Goal: Task Accomplishment & Management: Manage account settings

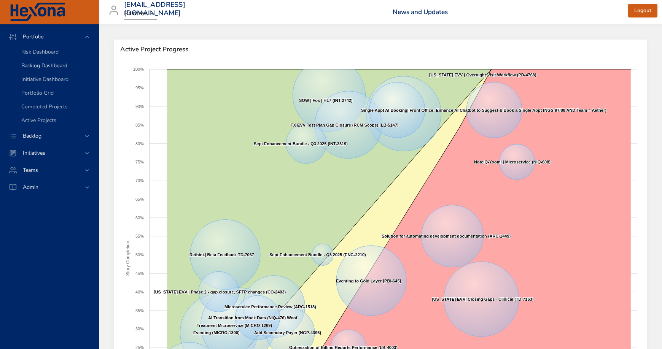
click at [49, 62] on span "Backlog Dashboard" at bounding box center [44, 65] width 46 height 7
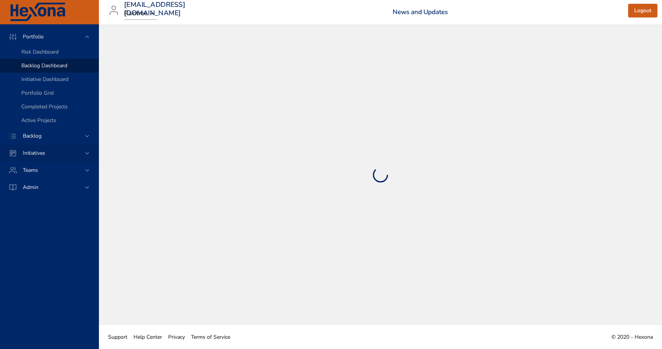
click at [40, 153] on span "Initiatives" at bounding box center [34, 153] width 35 height 7
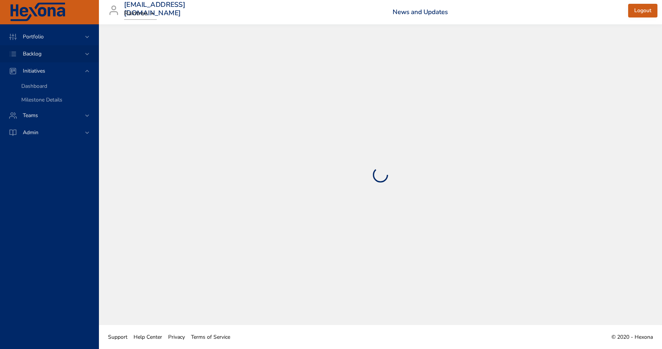
click at [35, 51] on span "Backlog" at bounding box center [32, 53] width 31 height 7
click at [44, 69] on span "Backlog Details" at bounding box center [39, 68] width 37 height 7
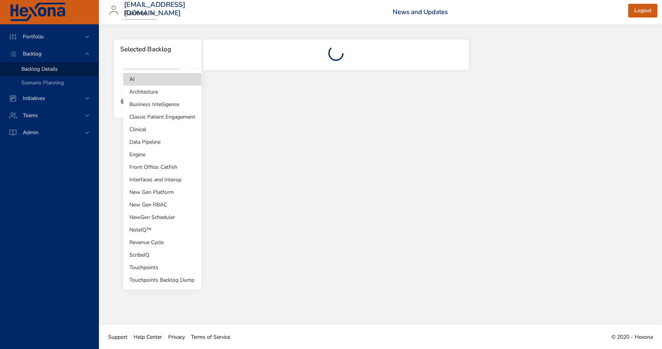
click at [155, 85] on body "Portfolio Backlog Backlog Details Scenario Planning Initiatives Teams Admin [EM…" at bounding box center [331, 174] width 662 height 349
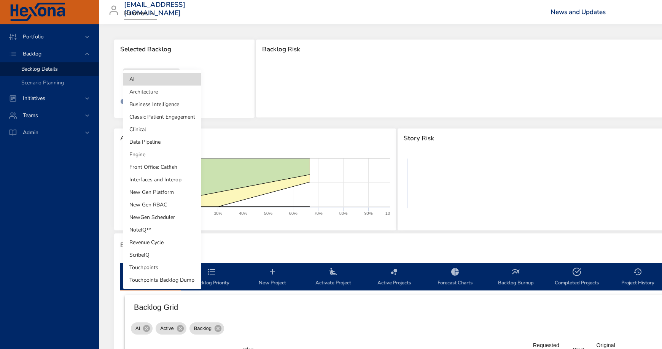
click at [151, 218] on li "NewGen Scheduler" at bounding box center [162, 217] width 78 height 13
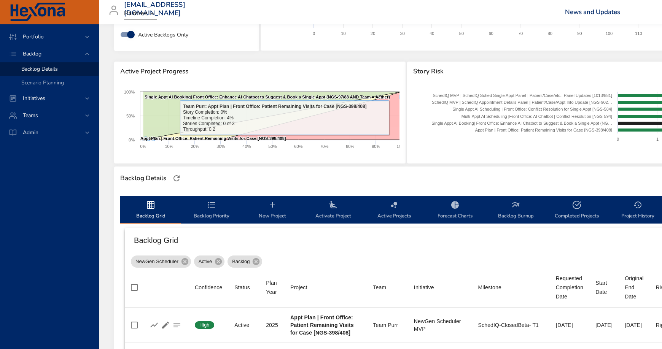
scroll to position [69, 0]
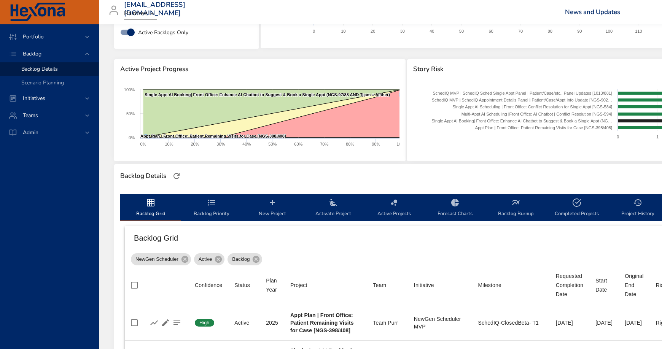
click at [272, 204] on icon "backlog-tab" at bounding box center [272, 202] width 9 height 9
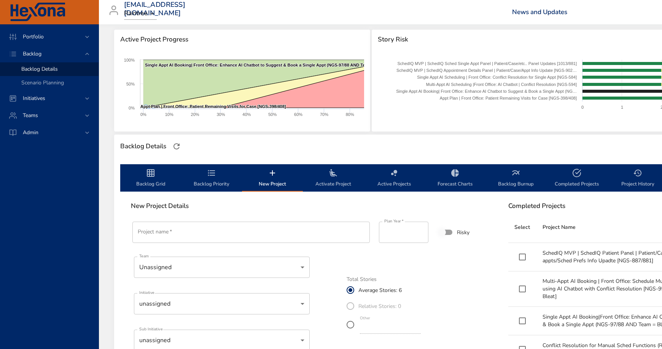
scroll to position [101, 0]
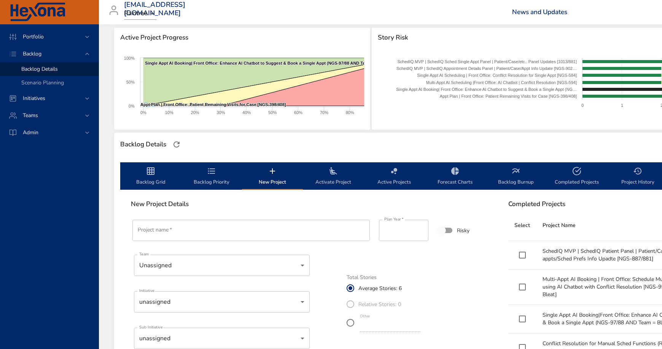
click at [191, 229] on input "Project name   *" at bounding box center [251, 230] width 238 height 21
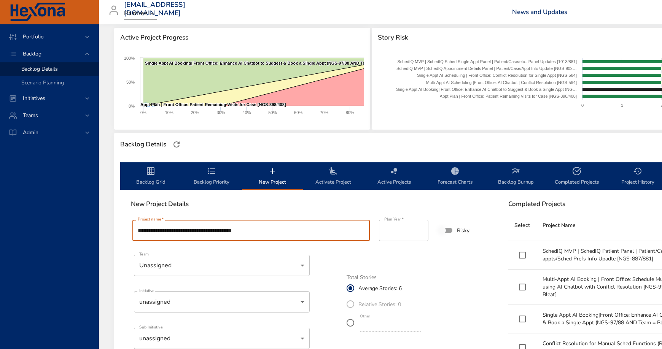
type input "**********"
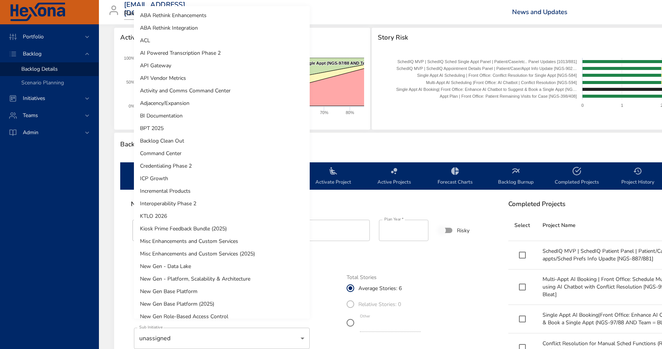
scroll to position [409, 0]
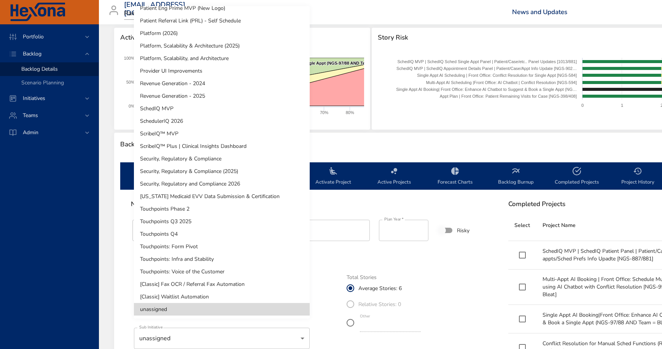
click at [176, 249] on body "Portfolio Backlog Backlog Details Scenario Planning Initiatives Teams Admin [PE…" at bounding box center [331, 73] width 662 height 349
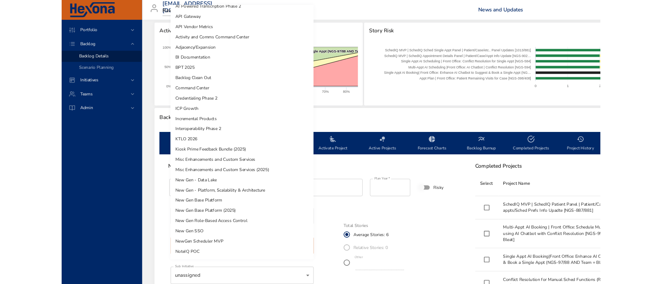
scroll to position [0, 0]
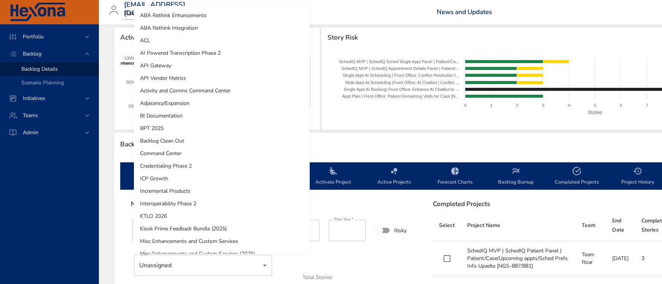
click at [394, 207] on div at bounding box center [331, 142] width 662 height 284
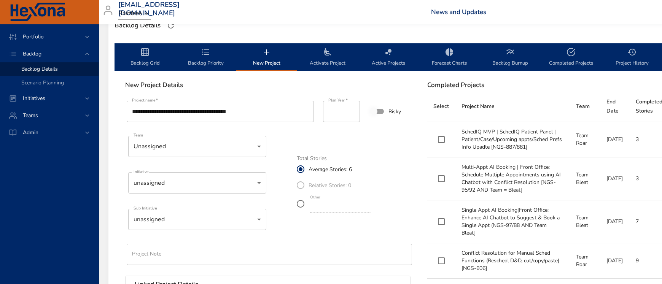
scroll to position [220, 7]
click at [391, 109] on label "Risky" at bounding box center [382, 111] width 35 height 14
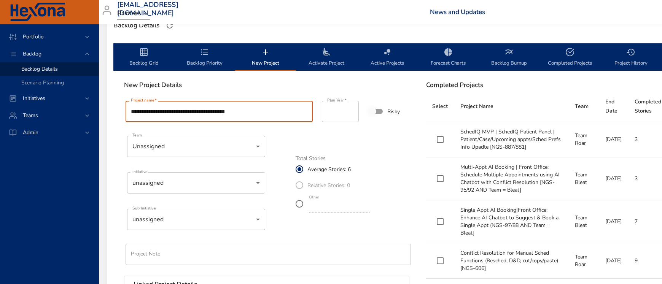
click at [155, 109] on input "**********" at bounding box center [219, 111] width 187 height 21
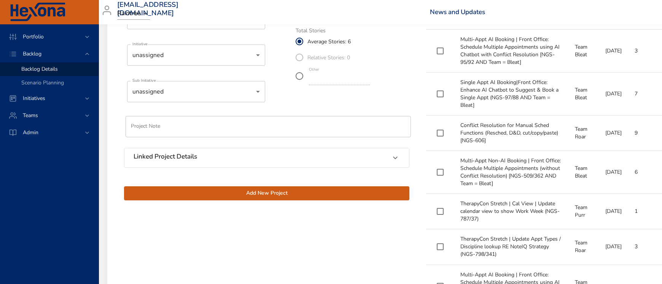
scroll to position [367, 7]
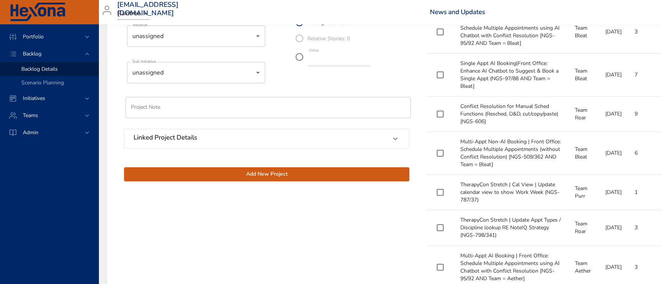
click at [244, 140] on div "Linked Project Details" at bounding box center [260, 139] width 253 height 10
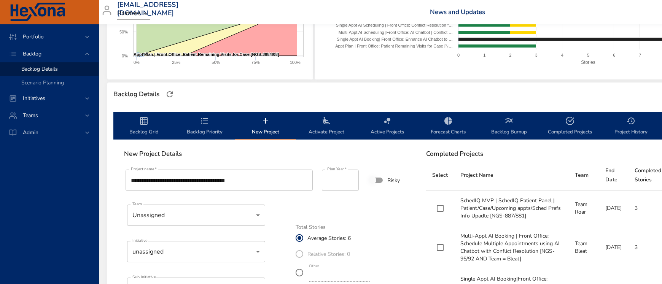
scroll to position [140, 7]
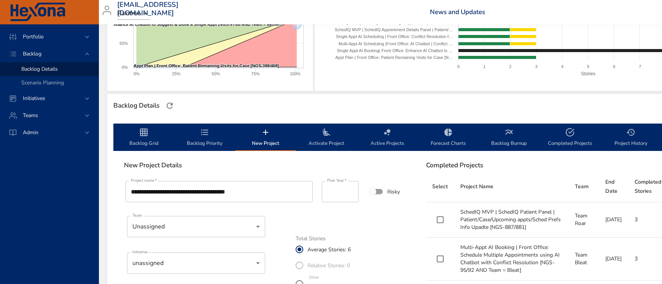
click at [231, 114] on div "Backlog Details" at bounding box center [417, 106] width 621 height 24
click at [57, 82] on span "Scenario Planning" at bounding box center [42, 82] width 43 height 7
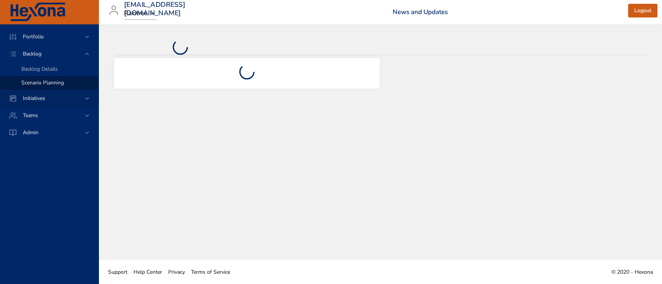
click at [41, 99] on span "Initiatives" at bounding box center [34, 98] width 35 height 7
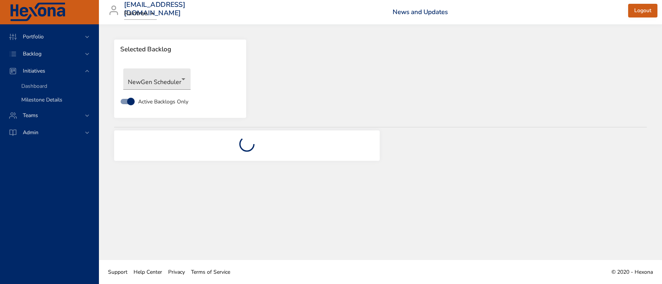
click at [41, 99] on span "Milestone Details" at bounding box center [41, 99] width 41 height 7
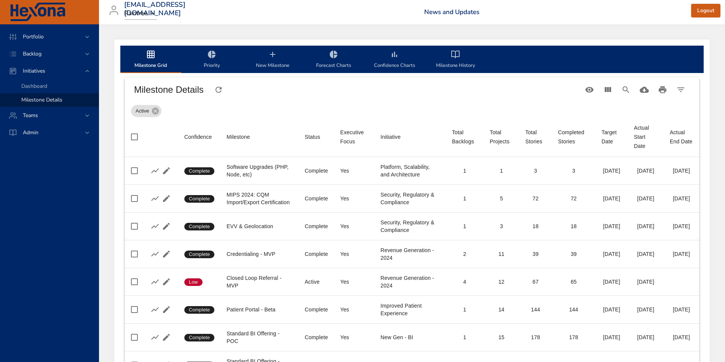
click at [210, 59] on icon "milestone-tabs" at bounding box center [211, 54] width 9 height 9
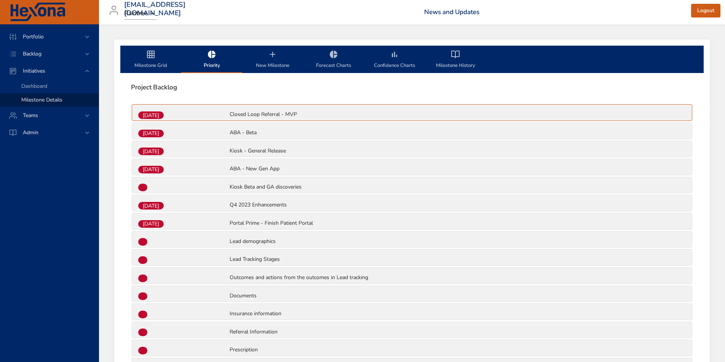
click at [275, 61] on span "New Milestone" at bounding box center [273, 60] width 52 height 20
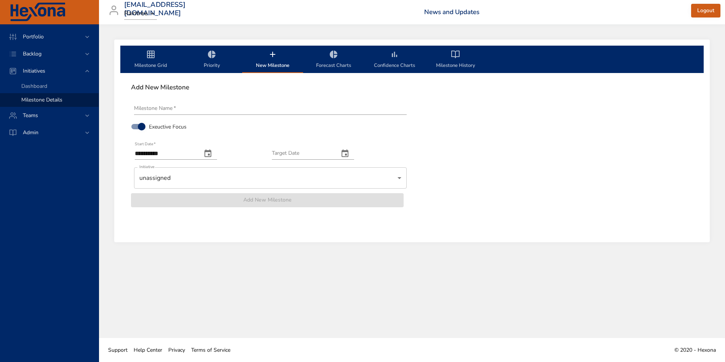
click at [333, 60] on span "Forecast Charts" at bounding box center [334, 60] width 52 height 20
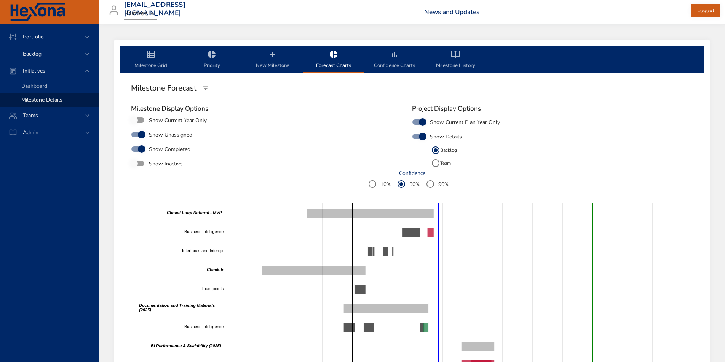
click at [276, 61] on span "New Milestone" at bounding box center [273, 60] width 52 height 20
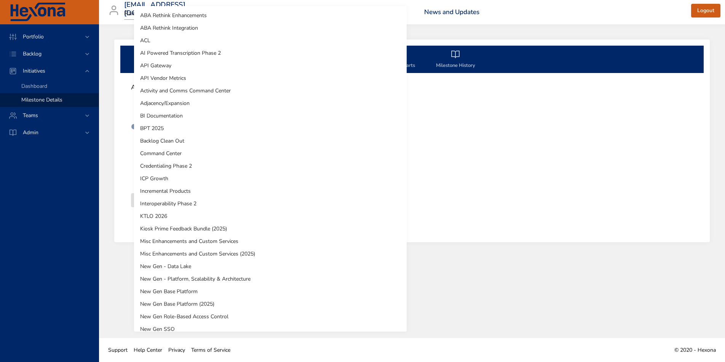
scroll to position [396, 0]
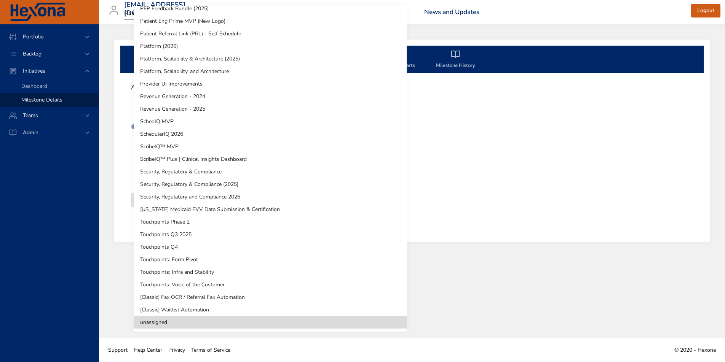
click at [198, 185] on body "**********" at bounding box center [362, 181] width 725 height 362
click at [558, 182] on div at bounding box center [362, 181] width 725 height 362
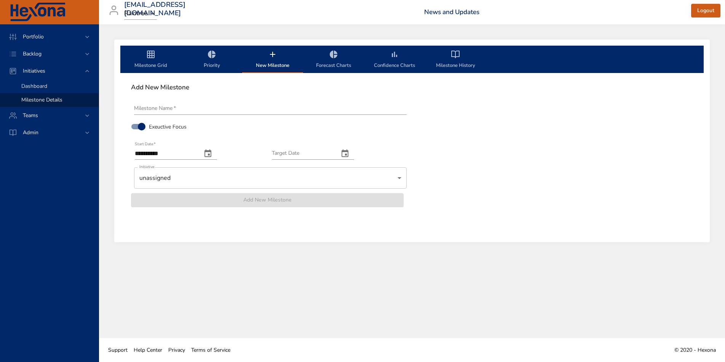
click at [33, 88] on span "Dashboard" at bounding box center [34, 86] width 26 height 7
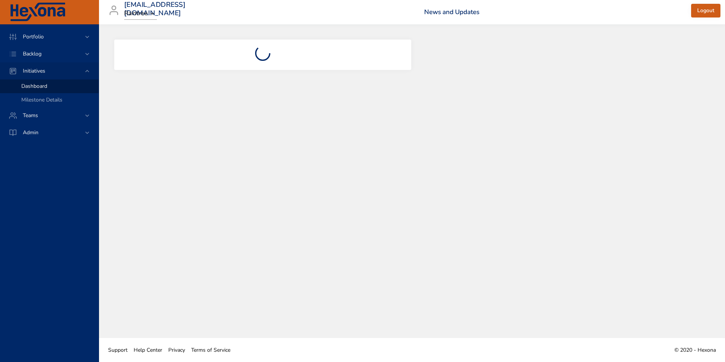
click at [42, 66] on div "Initiatives" at bounding box center [49, 70] width 99 height 17
click at [40, 51] on span "Backlog" at bounding box center [32, 53] width 31 height 7
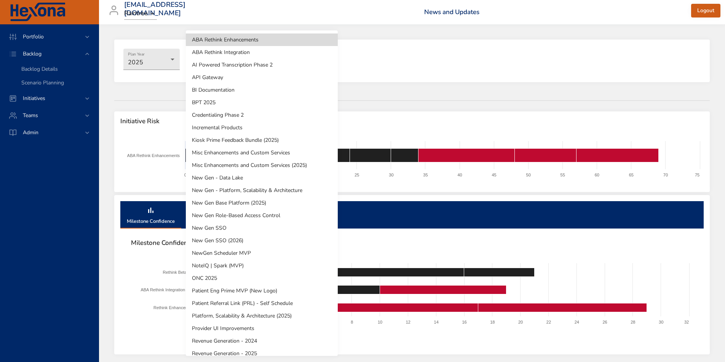
click at [220, 67] on body "Portfolio Backlog Backlog Details Scenario Planning Initiatives Teams Admin [EM…" at bounding box center [362, 181] width 725 height 362
click at [39, 68] on div at bounding box center [362, 181] width 725 height 362
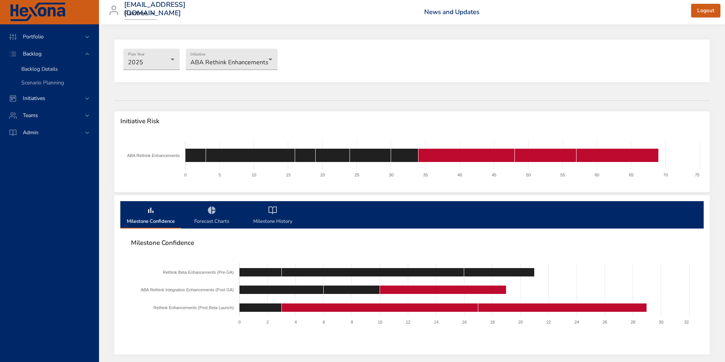
click at [38, 68] on span "Backlog Details" at bounding box center [39, 68] width 37 height 7
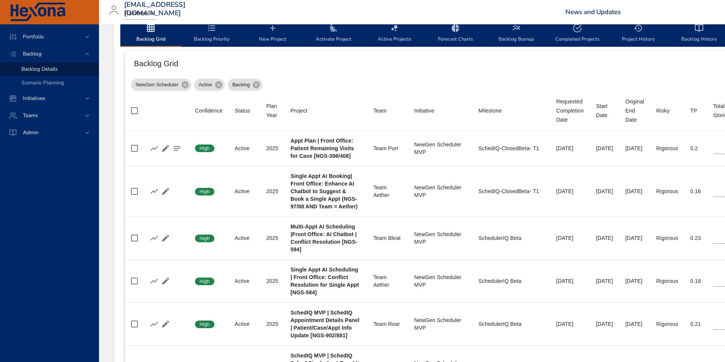
scroll to position [247, 0]
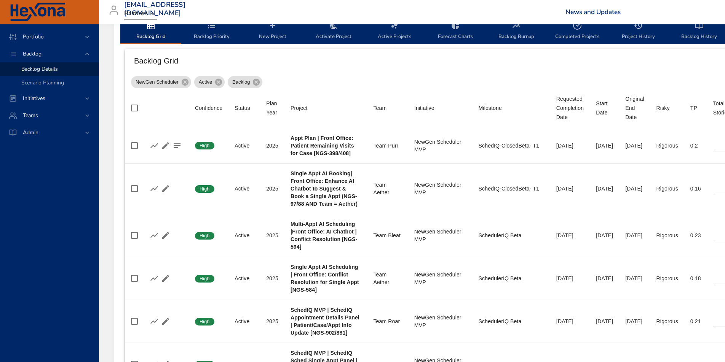
click at [338, 80] on div "NewGen Scheduler Active Backlog" at bounding box center [553, 80] width 844 height 15
click at [332, 91] on th "Project" at bounding box center [325, 108] width 83 height 40
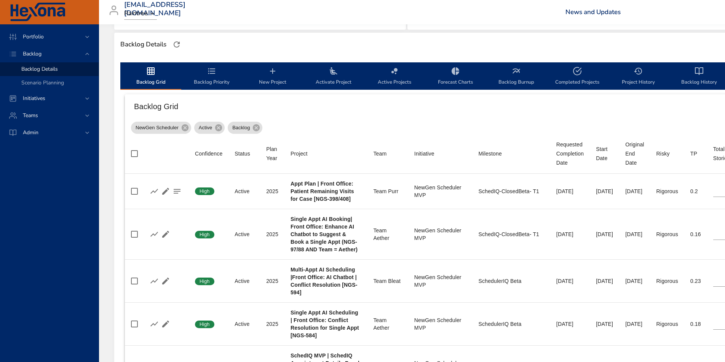
scroll to position [203, 0]
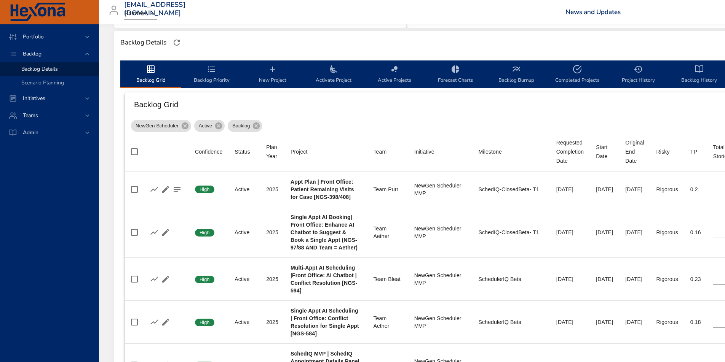
click at [274, 70] on icon "backlog-tab" at bounding box center [272, 69] width 9 height 9
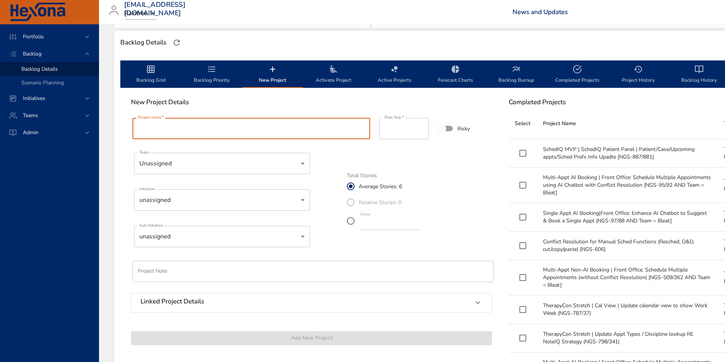
click at [180, 129] on input "Project name   *" at bounding box center [251, 128] width 238 height 21
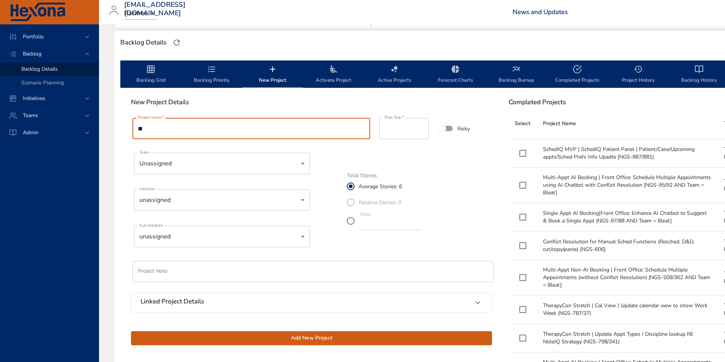
type input "*"
type input "**********"
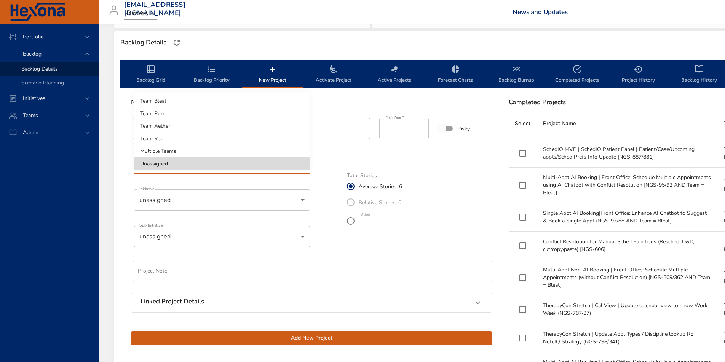
click at [170, 128] on li "Team Aether" at bounding box center [222, 126] width 176 height 13
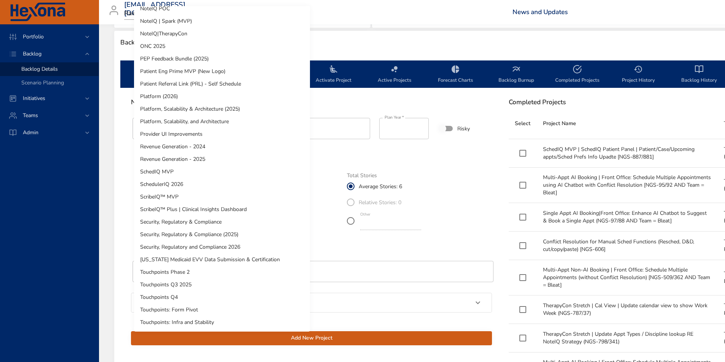
scroll to position [351, 0]
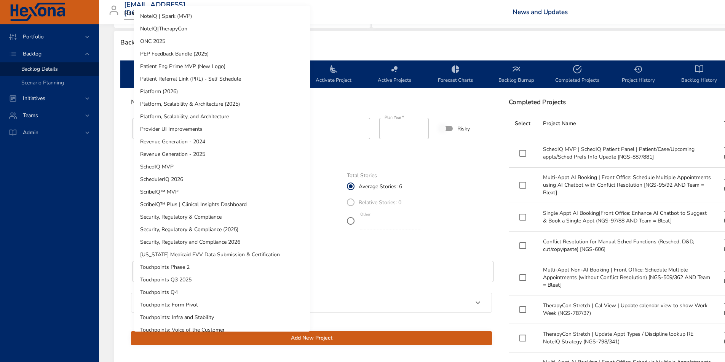
click at [340, 168] on div at bounding box center [362, 181] width 725 height 362
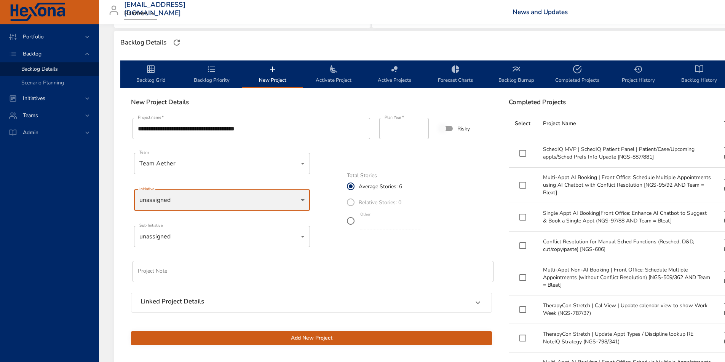
scroll to position [202, 2]
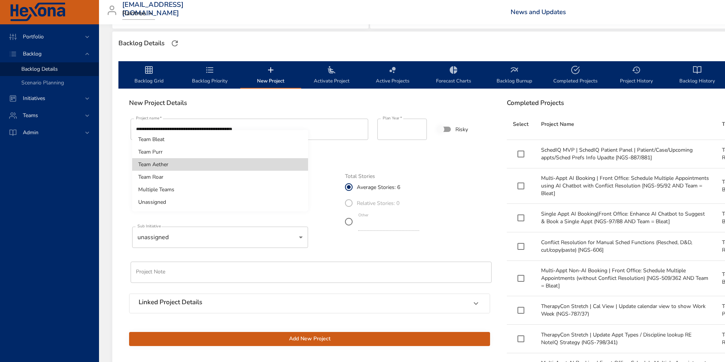
click at [164, 141] on li "Team Bleat" at bounding box center [220, 139] width 176 height 13
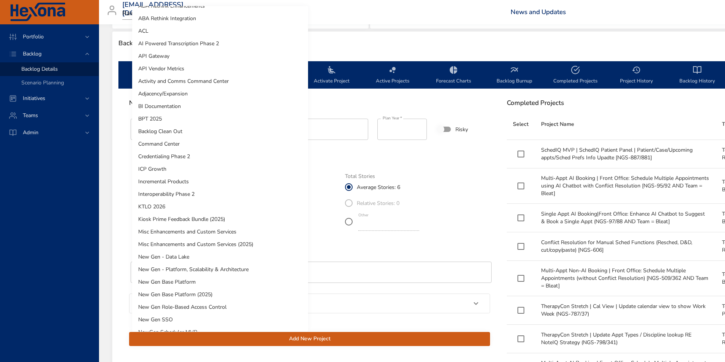
scroll to position [0, 0]
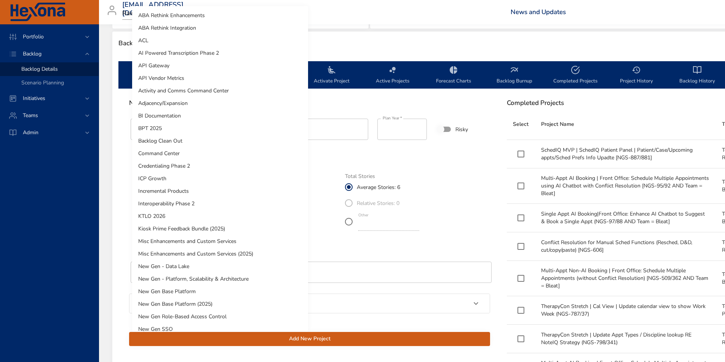
click at [367, 262] on div at bounding box center [362, 181] width 725 height 362
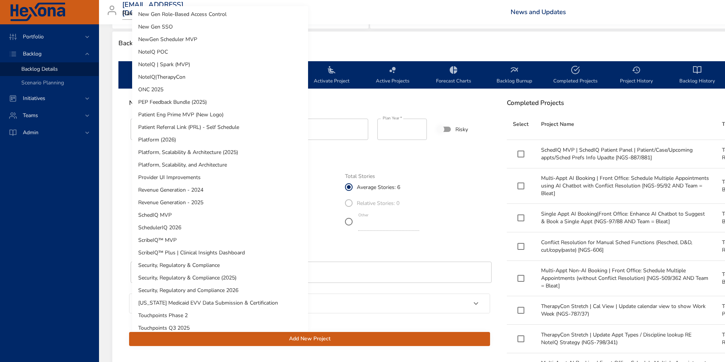
scroll to position [298, 0]
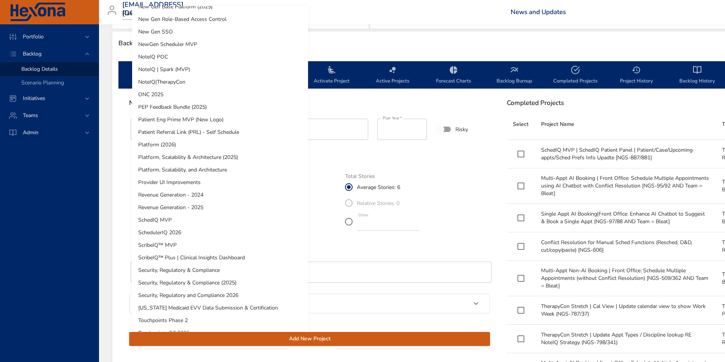
click at [417, 250] on div at bounding box center [362, 181] width 725 height 362
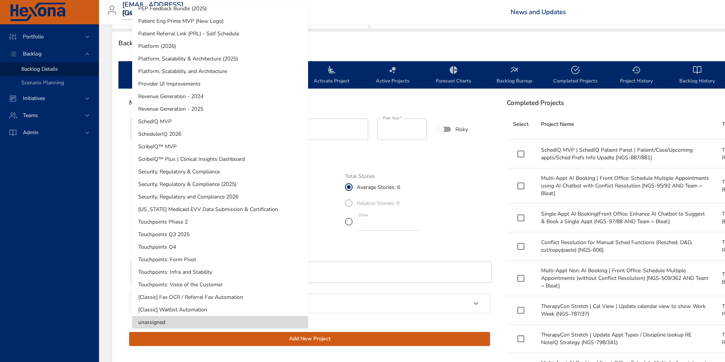
click at [510, 246] on div at bounding box center [362, 181] width 725 height 362
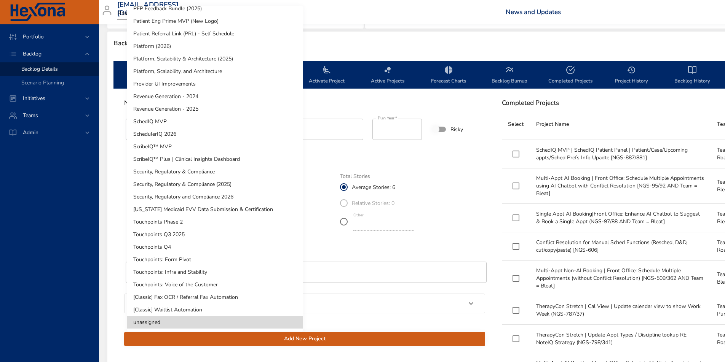
click at [176, 137] on li "SchedulerIQ 2026" at bounding box center [215, 134] width 176 height 13
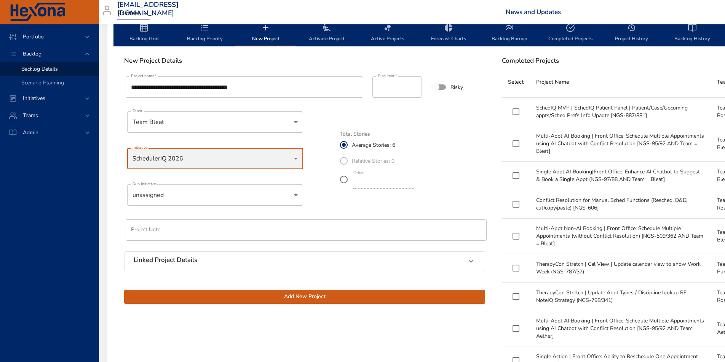
scroll to position [249, 7]
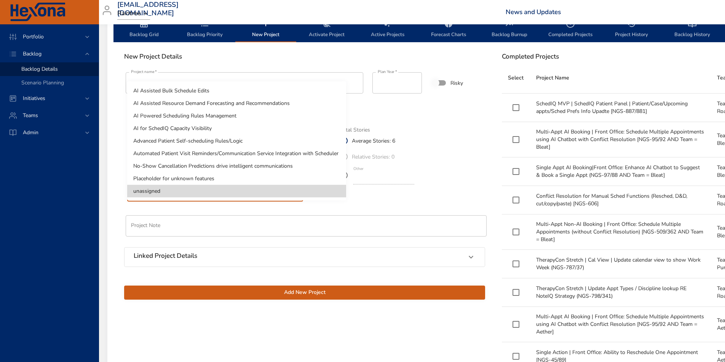
click at [477, 140] on div at bounding box center [362, 181] width 725 height 362
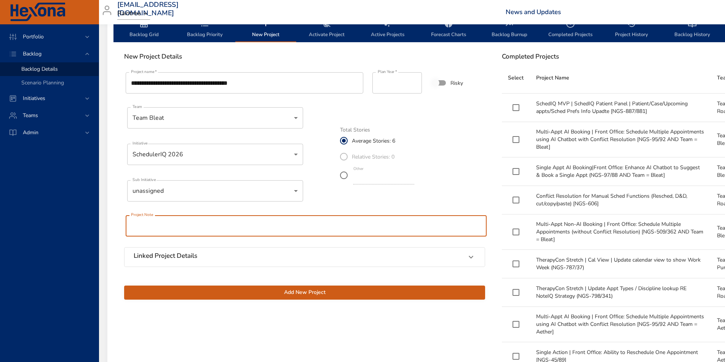
click at [153, 229] on input "text" at bounding box center [306, 225] width 361 height 21
type input "*"
type input "**********"
click at [177, 259] on h6 "Linked Project Details" at bounding box center [166, 256] width 64 height 8
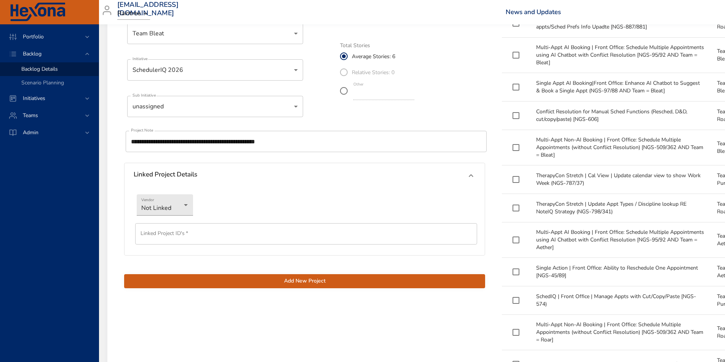
scroll to position [336, 7]
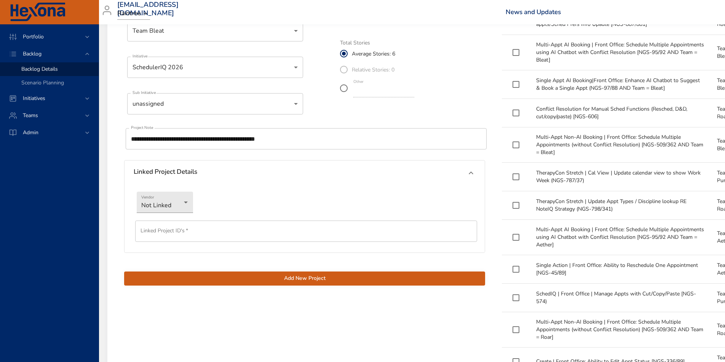
click at [258, 174] on div "Linked Project Details" at bounding box center [298, 173] width 328 height 10
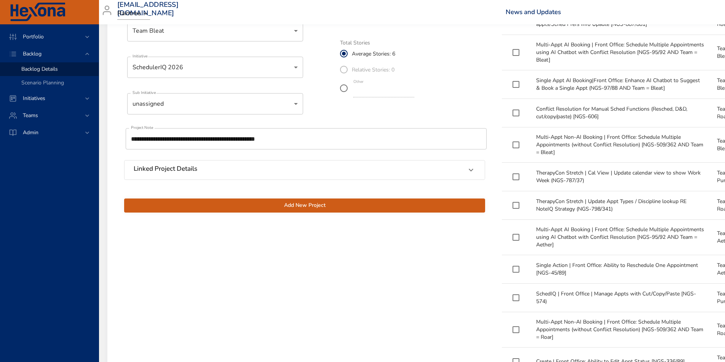
drag, startPoint x: 276, startPoint y: 204, endPoint x: 353, endPoint y: 76, distance: 149.6
click at [374, 83] on div "**********" at bounding box center [305, 98] width 370 height 238
click at [369, 90] on input "*" at bounding box center [383, 91] width 61 height 12
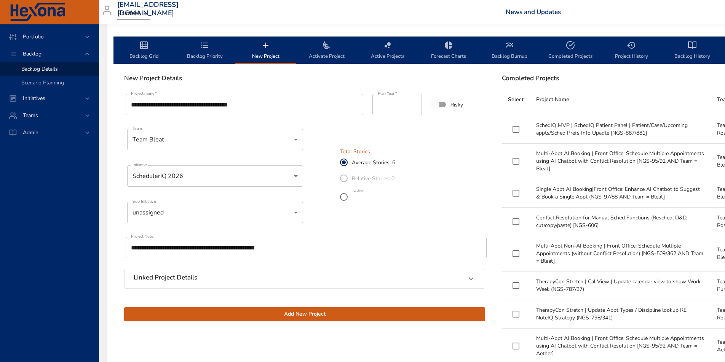
scroll to position [227, 7]
click at [285, 315] on span "Add New Project" at bounding box center [304, 315] width 349 height 10
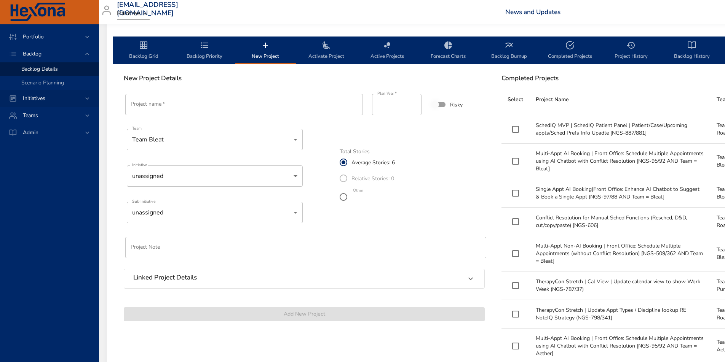
click at [31, 100] on span "Initiatives" at bounding box center [34, 98] width 35 height 7
click at [32, 100] on span "Milestone Details" at bounding box center [41, 99] width 41 height 7
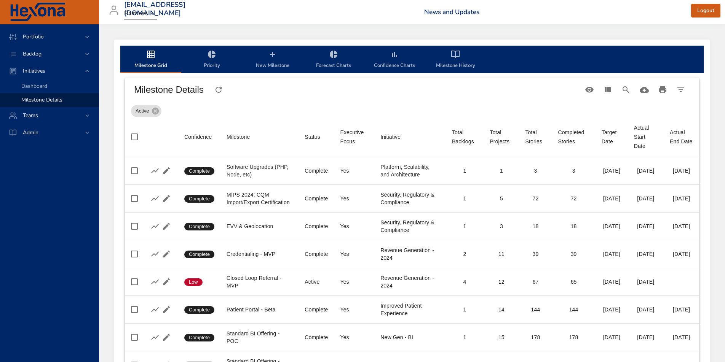
click at [255, 97] on div "Milestone Details" at bounding box center [356, 89] width 455 height 21
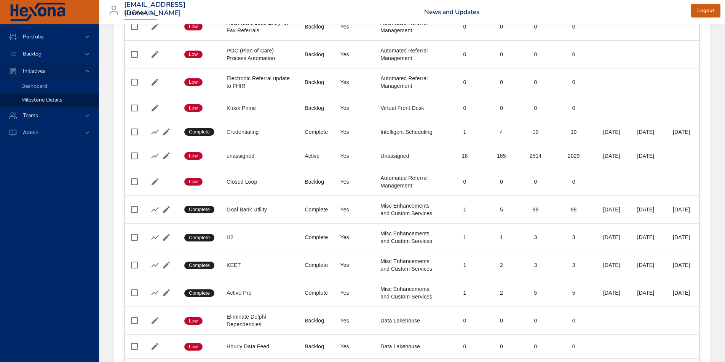
scroll to position [1884, 0]
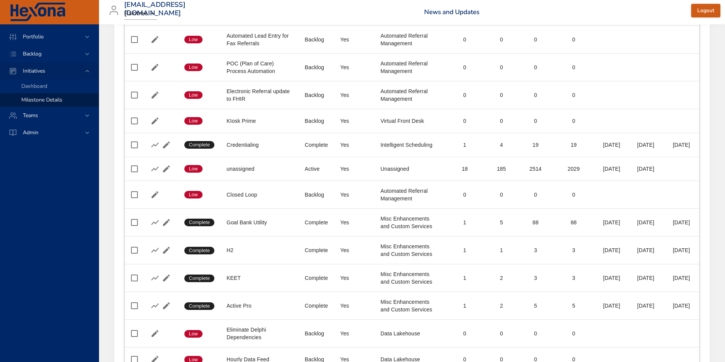
click at [37, 70] on span "Initiatives" at bounding box center [34, 70] width 35 height 7
click at [38, 62] on div "Backlog" at bounding box center [49, 53] width 99 height 17
click at [40, 69] on span "Backlog Details" at bounding box center [39, 68] width 37 height 7
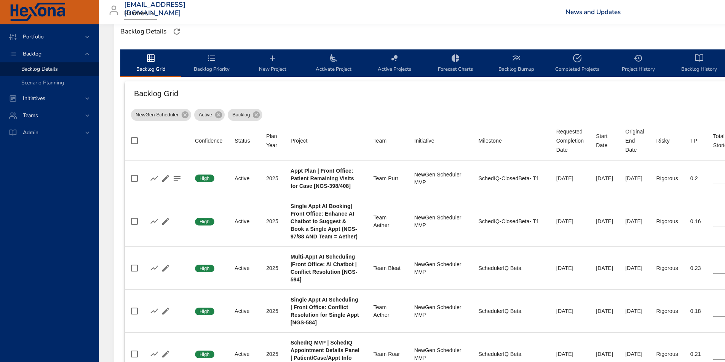
scroll to position [217, 0]
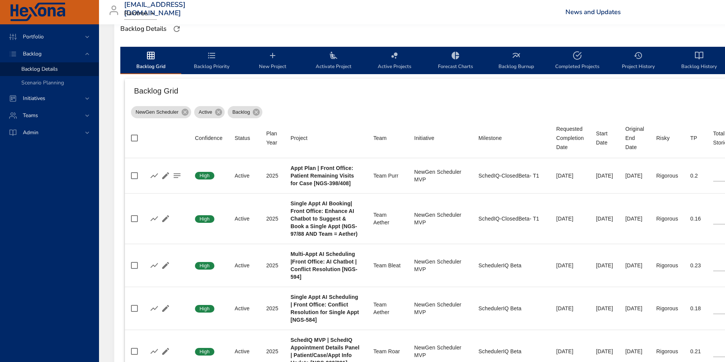
click at [312, 212] on b "Single Appt AI Booking| Front Office: Enhance AI Chatbot to Suggest & Book a Si…" at bounding box center [323, 219] width 67 height 37
click at [30, 98] on span "Initiatives" at bounding box center [34, 98] width 35 height 7
click at [31, 99] on span "Milestone Details" at bounding box center [41, 99] width 41 height 7
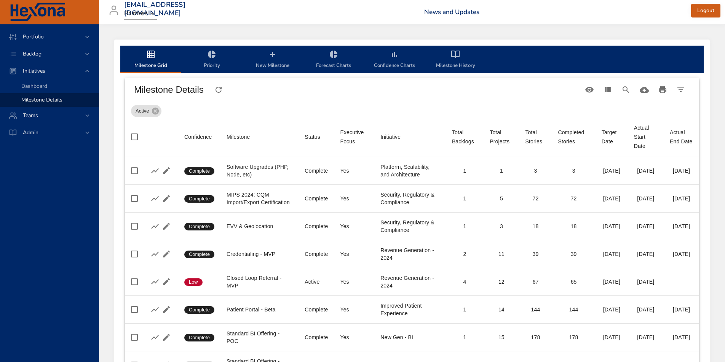
click at [271, 67] on span "New Milestone" at bounding box center [273, 60] width 52 height 20
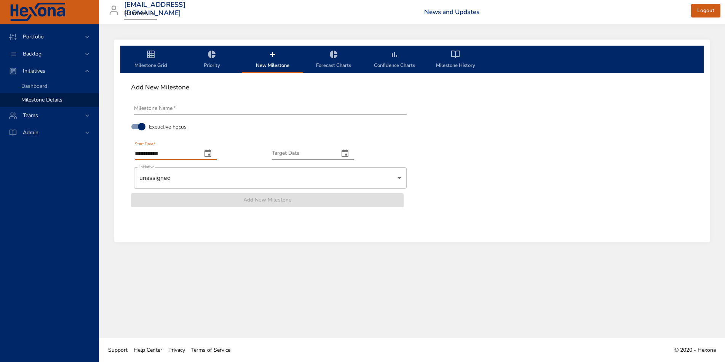
click at [158, 154] on input "**********" at bounding box center [165, 154] width 61 height 12
click at [348, 152] on icon "change date" at bounding box center [344, 154] width 7 height 8
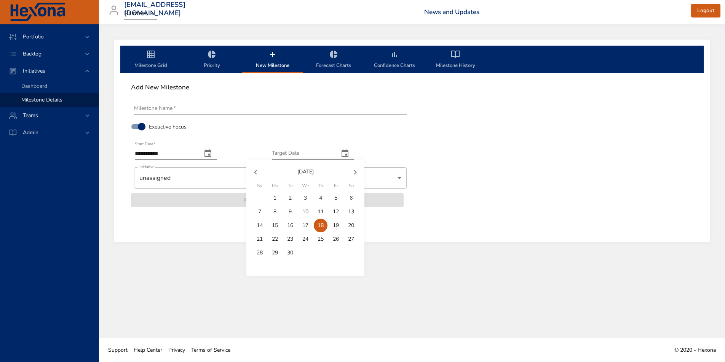
click at [359, 171] on icon "button" at bounding box center [355, 172] width 9 height 9
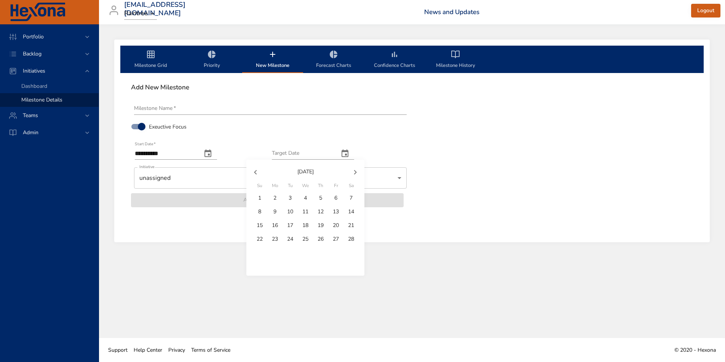
click at [359, 171] on icon "button" at bounding box center [355, 172] width 9 height 9
click at [252, 169] on icon "button" at bounding box center [255, 172] width 9 height 9
click at [351, 239] on p "28" at bounding box center [351, 240] width 6 height 8
type input "**********"
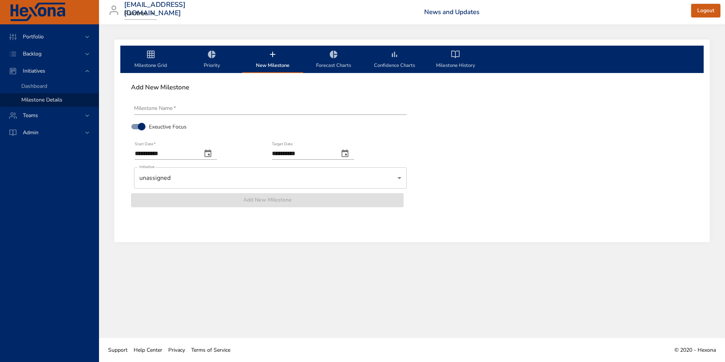
click at [169, 184] on body "**********" at bounding box center [362, 181] width 725 height 362
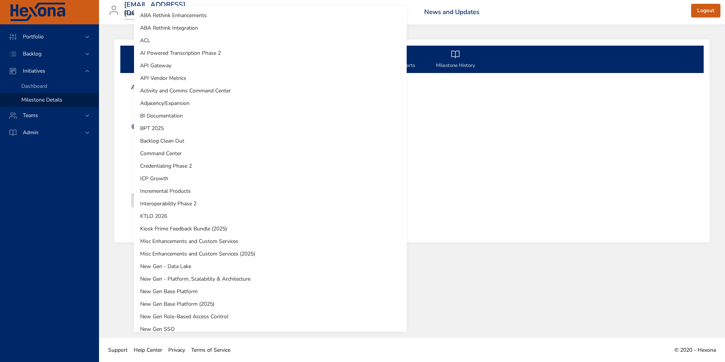
scroll to position [396, 0]
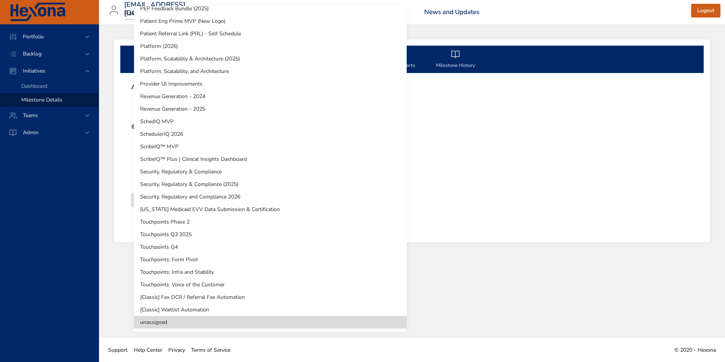
click at [148, 135] on li "SchedulerIQ 2026" at bounding box center [270, 134] width 273 height 13
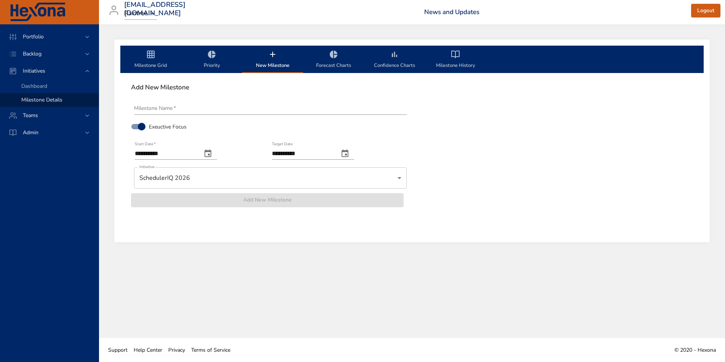
click at [201, 204] on div "Add New Milestone" at bounding box center [267, 204] width 274 height 22
click at [153, 104] on input "Milestone Name   *" at bounding box center [270, 109] width 273 height 12
click at [33, 81] on link "Dashboard" at bounding box center [49, 87] width 99 height 14
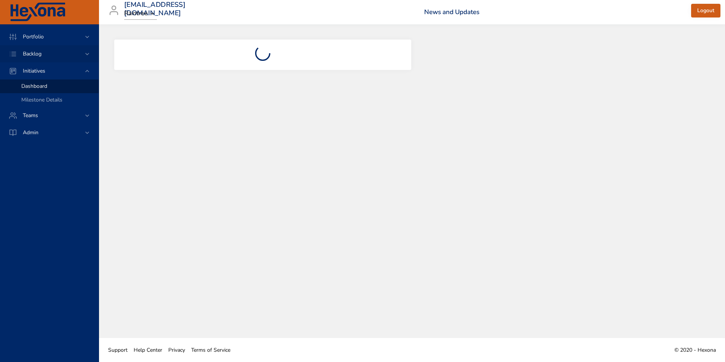
click at [36, 54] on span "Backlog" at bounding box center [32, 53] width 31 height 7
click at [43, 68] on span "Backlog Details" at bounding box center [39, 68] width 37 height 7
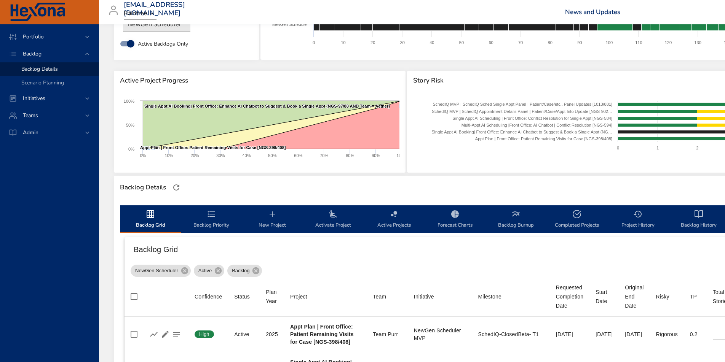
scroll to position [0, 0]
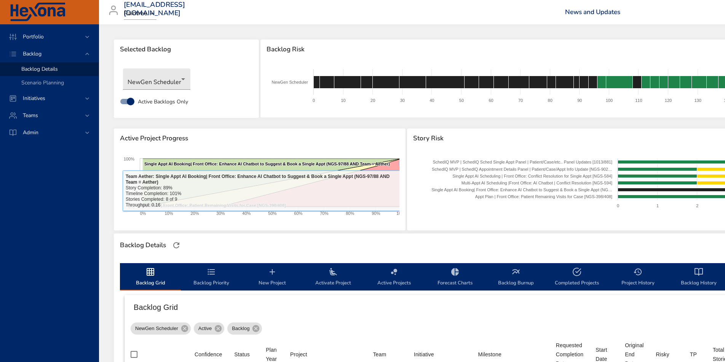
click at [270, 141] on span "Active Project Progress" at bounding box center [259, 139] width 279 height 8
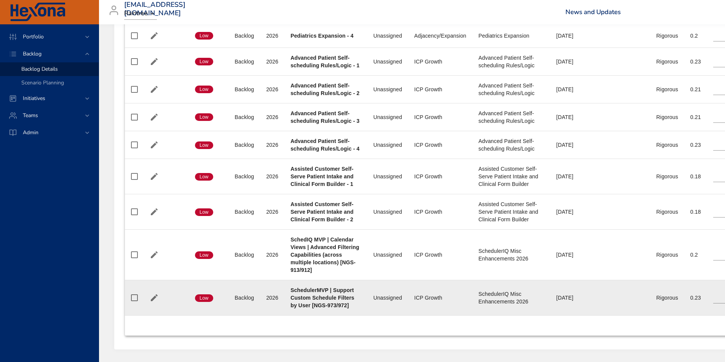
scroll to position [3591, 0]
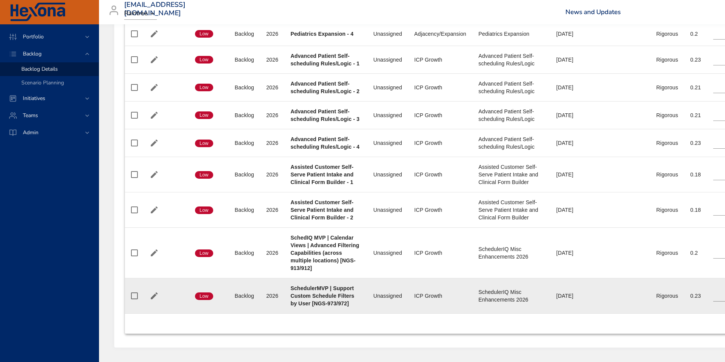
click at [322, 293] on b "SchedulerMVP | Support Custom Schedule Filters by User [NGS-973/972]" at bounding box center [322, 295] width 64 height 21
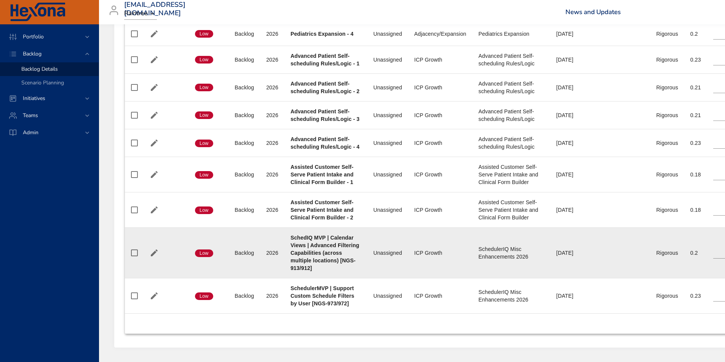
click at [335, 254] on b "SchedIQ MVP | Calendar Views | Advanced Filtering Capabilities (across multiple…" at bounding box center [324, 253] width 69 height 37
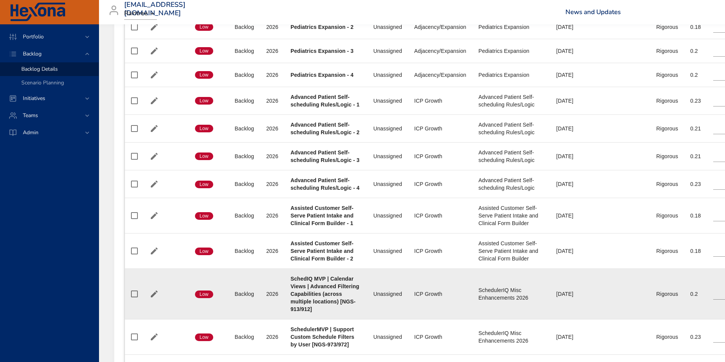
scroll to position [3543, 0]
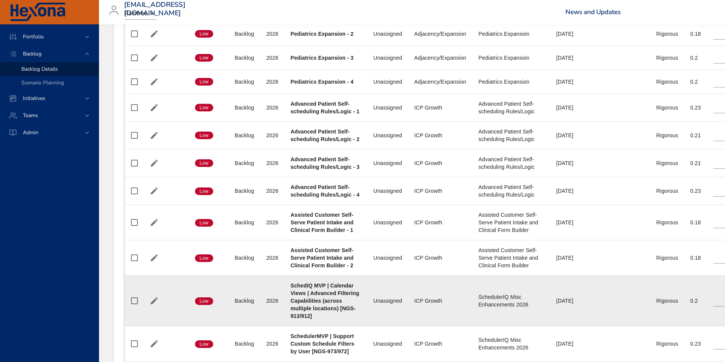
click at [335, 255] on b "Assisted Customer Self-Serve Patient Intake and Clinical Form Builder - 2" at bounding box center [321, 257] width 63 height 21
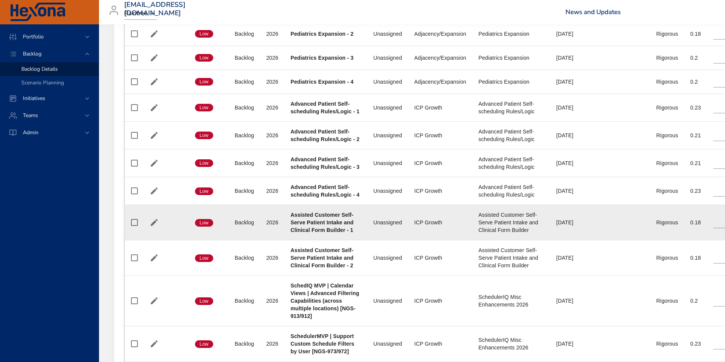
click at [327, 237] on td "Project Assisted Customer Self-Serve Patient Intake and Clinical Form Builder -…" at bounding box center [325, 222] width 83 height 35
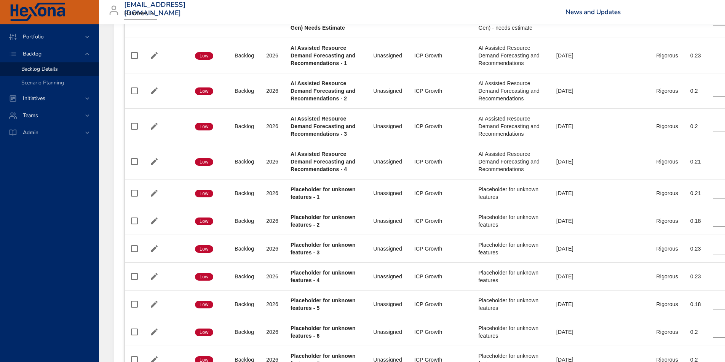
scroll to position [3060, 0]
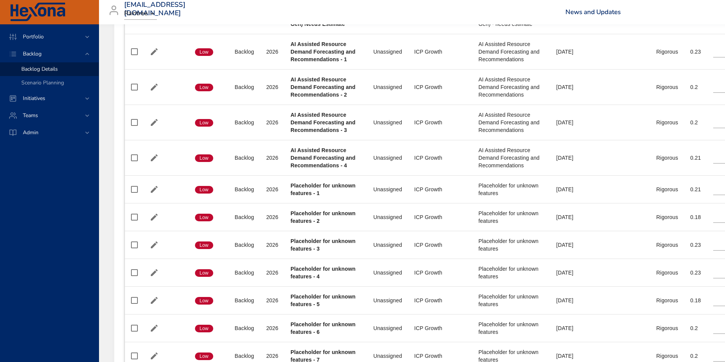
click at [337, 263] on td "Project Placeholder for unknown features - 4" at bounding box center [325, 273] width 83 height 28
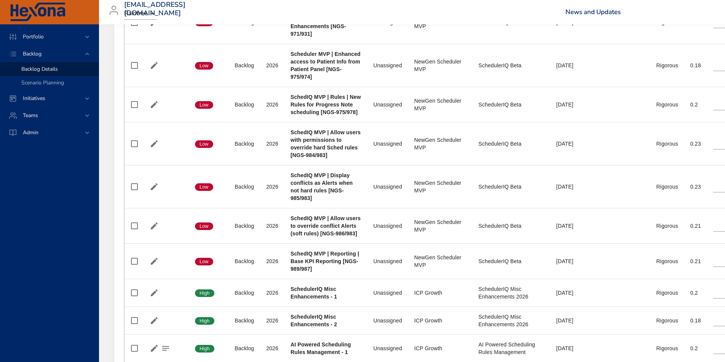
scroll to position [1711, 0]
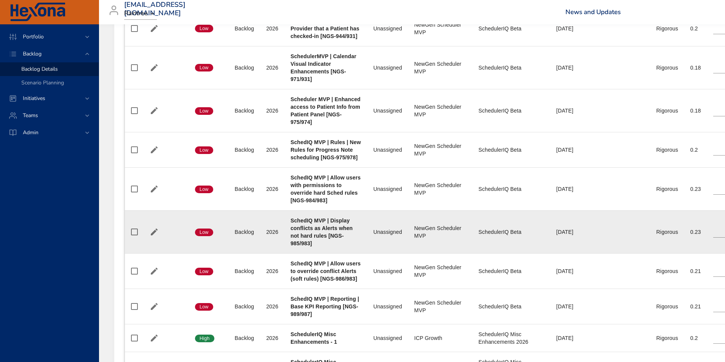
click at [326, 244] on div "SchedIQ MVP | Display conflicts as Alerts when not hard rules [NGS-985/983]" at bounding box center [325, 232] width 70 height 30
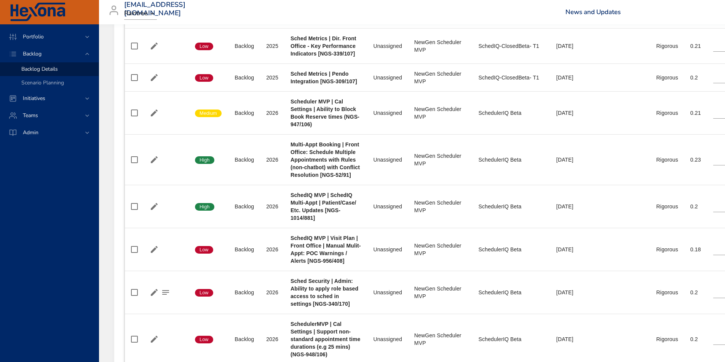
scroll to position [1108, 0]
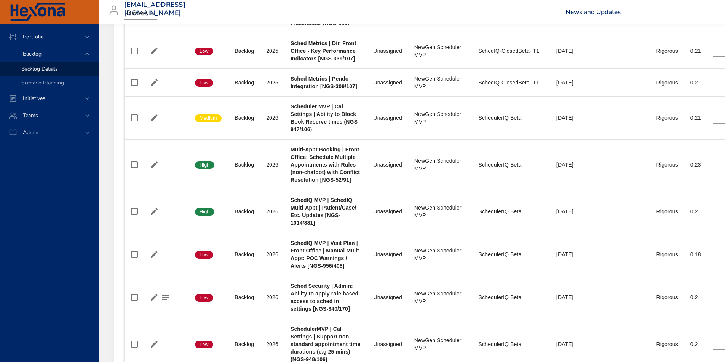
click at [325, 246] on b "SchedIQ MVP | Visit Plan | Front Office | Manual Mulit-Appt: POC Warnings / Ale…" at bounding box center [325, 254] width 70 height 29
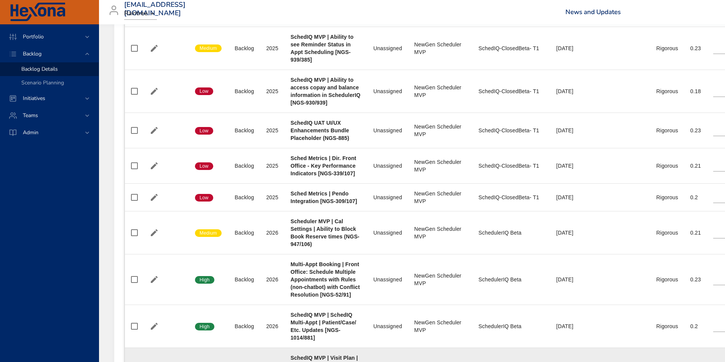
click at [323, 249] on td "Project Scheduler MVP | Cal Settings | Ability to Block Book Reserve times (NGS…" at bounding box center [325, 232] width 83 height 43
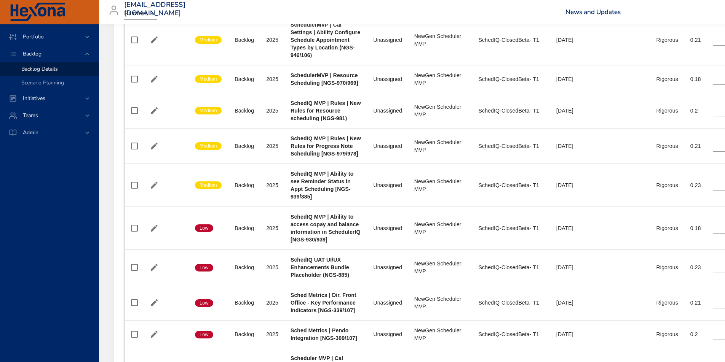
click at [323, 249] on td "Project SchedIQ MVP | Ability to access copay and balance information in Schedu…" at bounding box center [325, 228] width 83 height 43
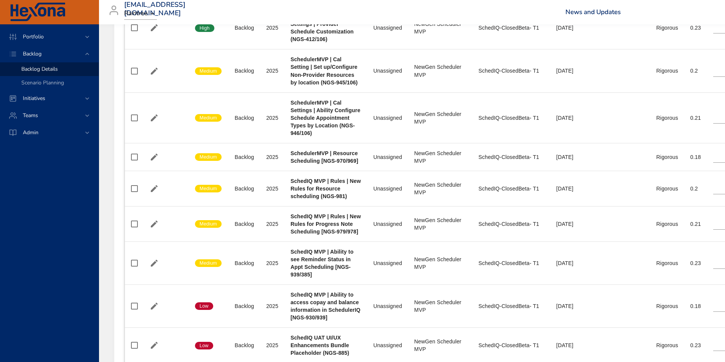
scroll to position [769, 0]
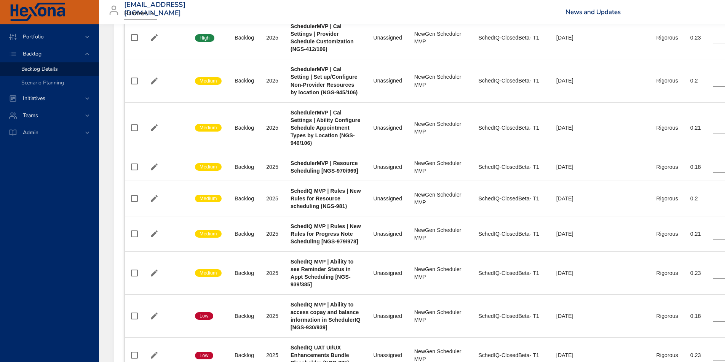
click at [323, 249] on td "Project SchedIQ MVP | Rules | New Rules for Progress Note Scheduling [NGS-979/9…" at bounding box center [325, 233] width 83 height 35
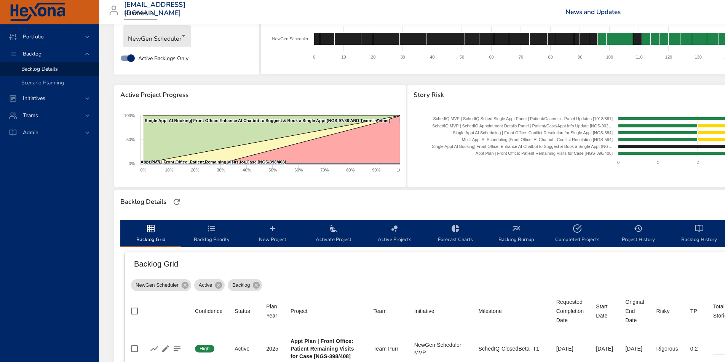
scroll to position [0, 0]
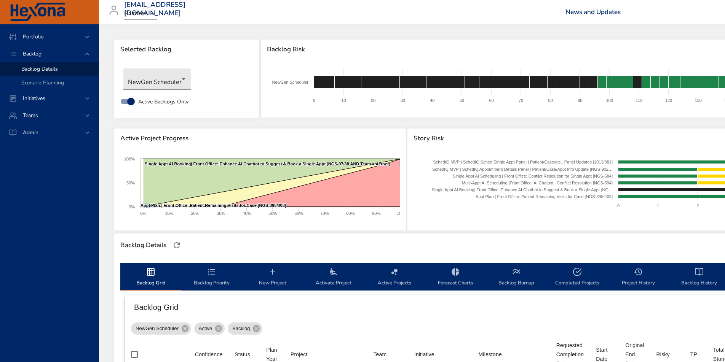
click at [345, 315] on div "Backlog Grid" at bounding box center [553, 307] width 856 height 24
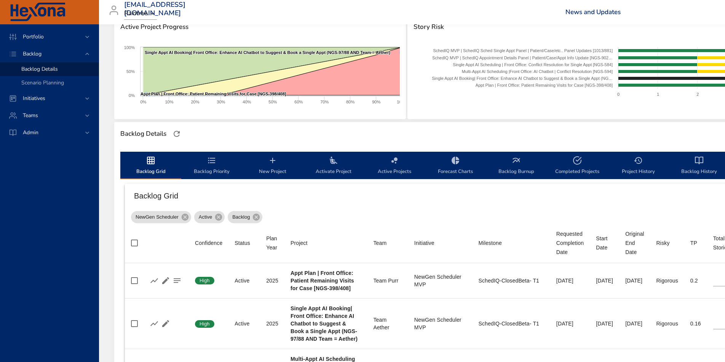
scroll to position [113, 0]
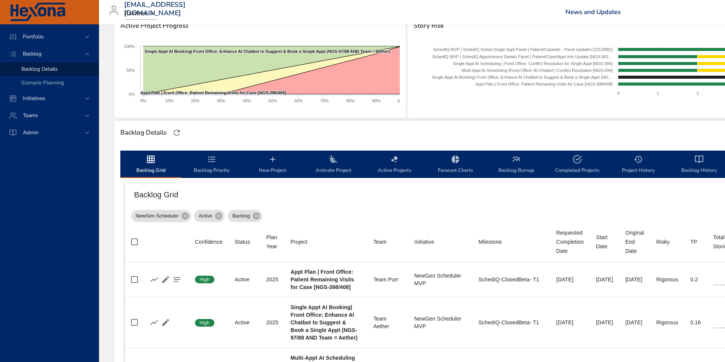
click at [346, 225] on th "Project" at bounding box center [325, 242] width 83 height 40
click at [218, 214] on icon at bounding box center [218, 216] width 7 height 7
type input "*"
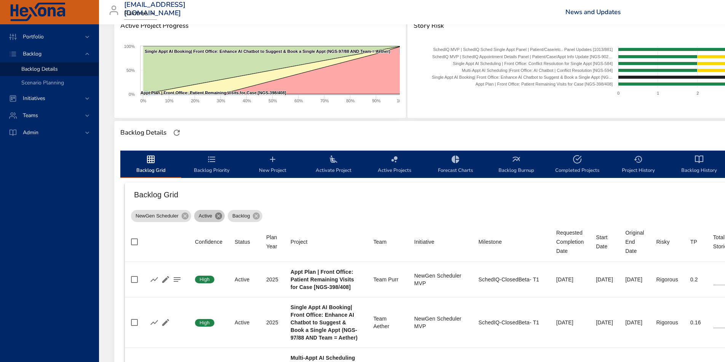
type input "*"
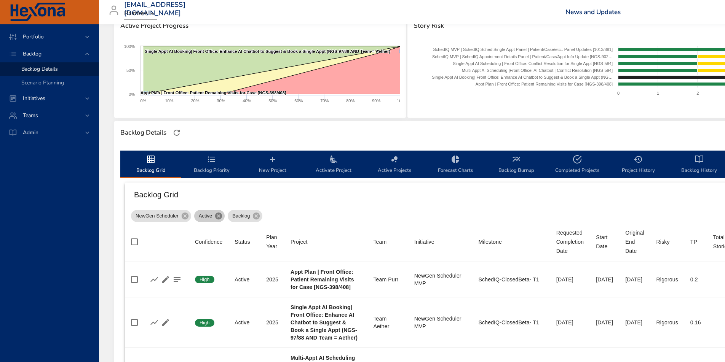
type input "*"
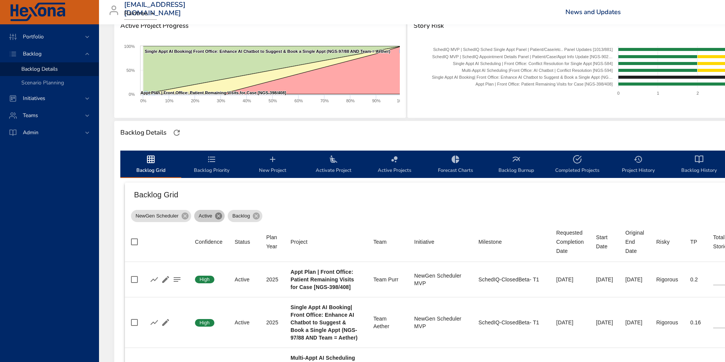
type input "*"
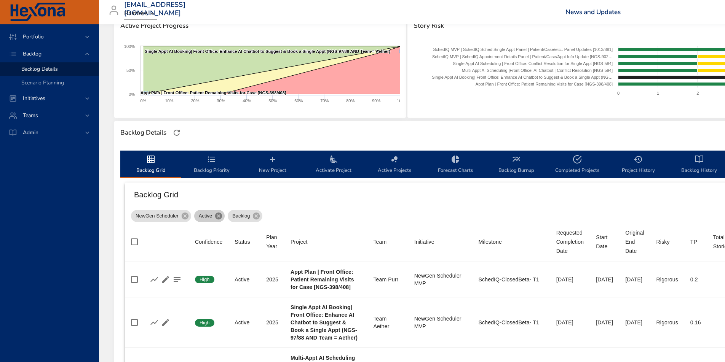
type input "*"
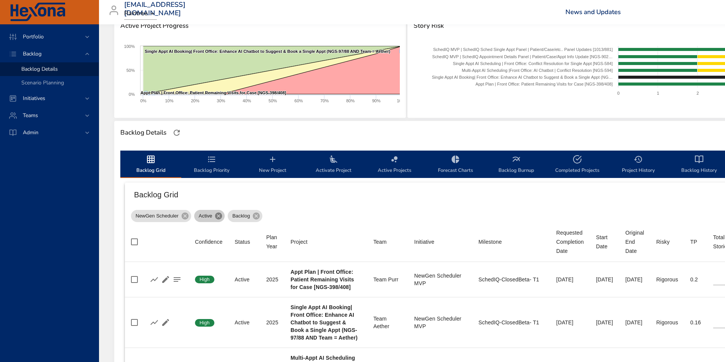
type input "*"
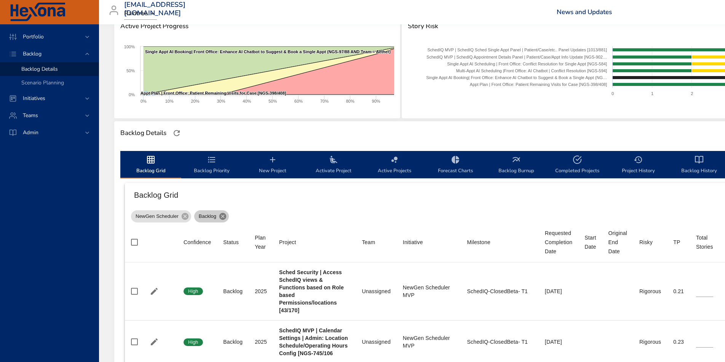
click at [220, 216] on icon at bounding box center [222, 216] width 7 height 7
type input "*"
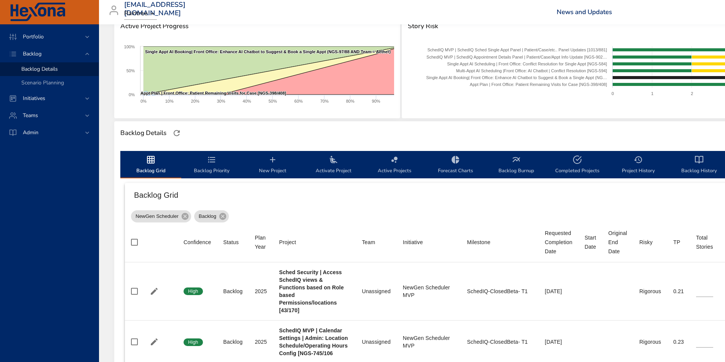
type input "*"
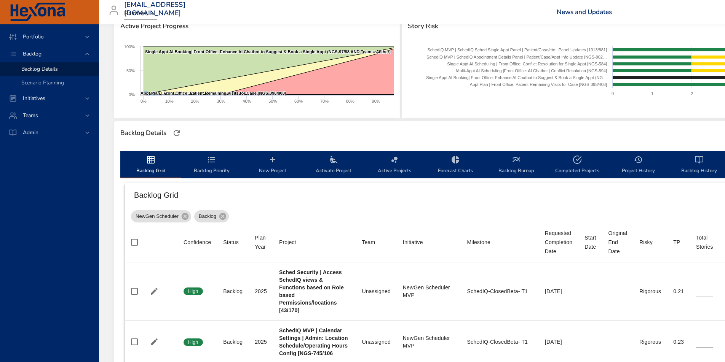
type input "*"
type input "**"
type input "*"
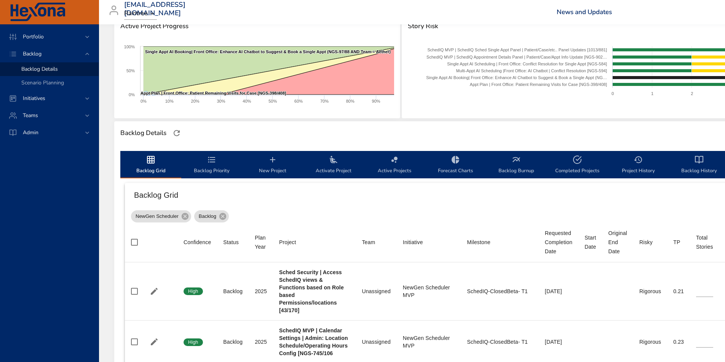
type input "*"
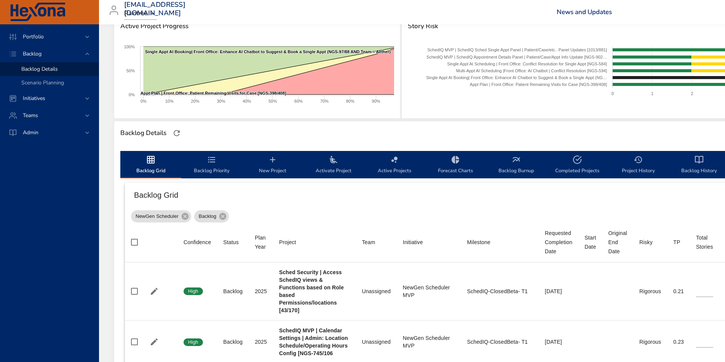
type input "*"
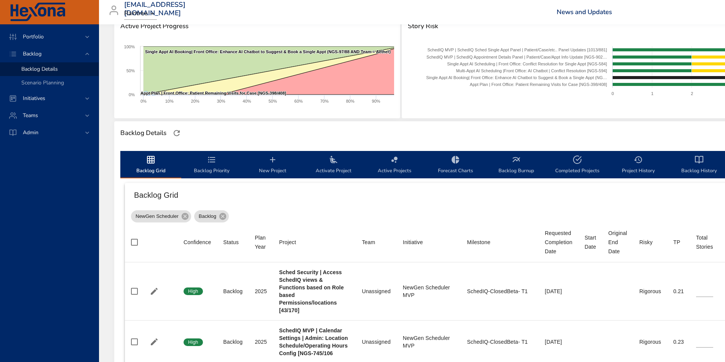
type input "*"
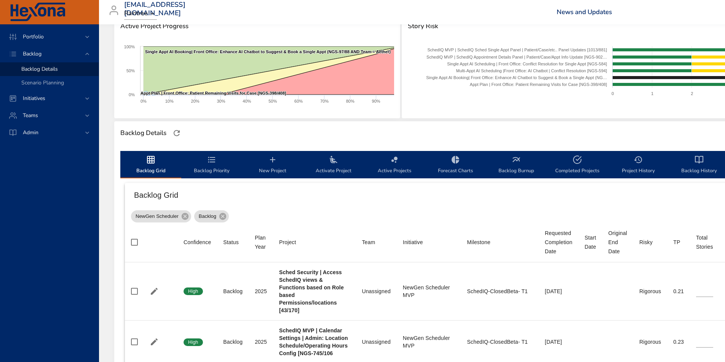
type input "*"
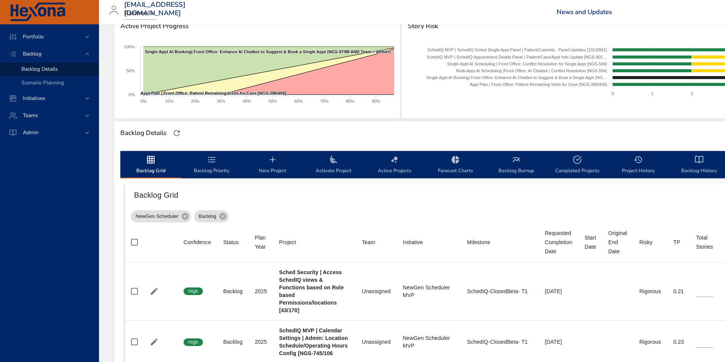
type input "*"
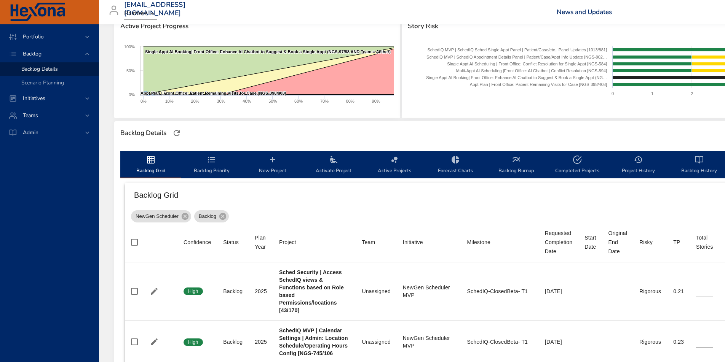
type input "*"
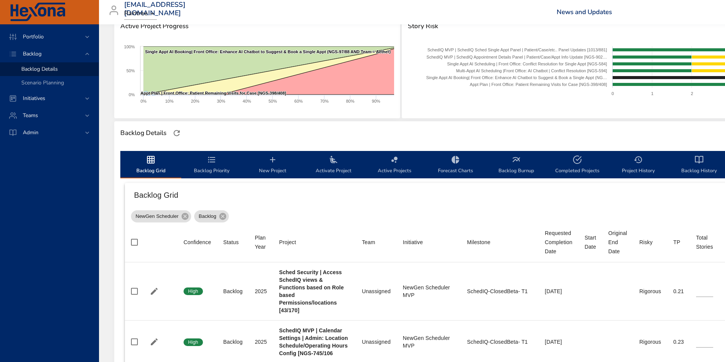
type input "*"
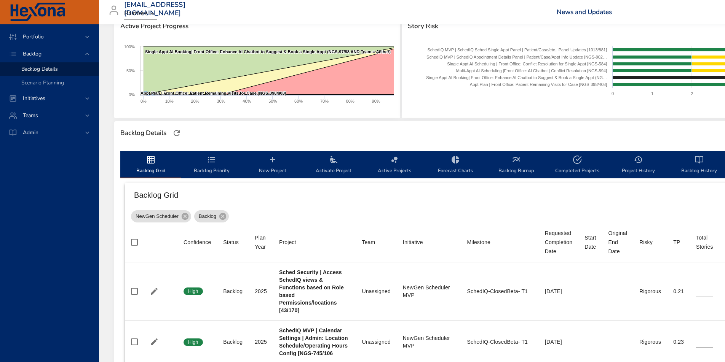
type input "*"
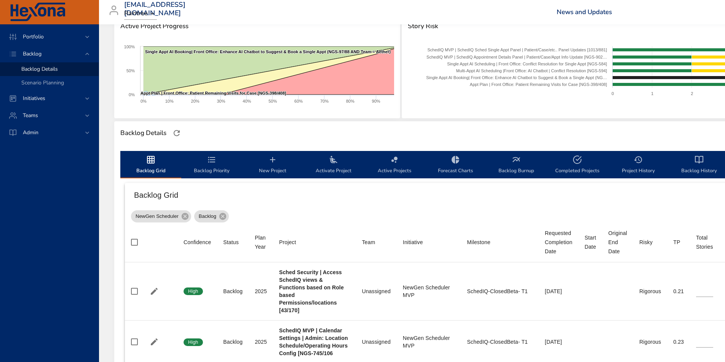
type input "*"
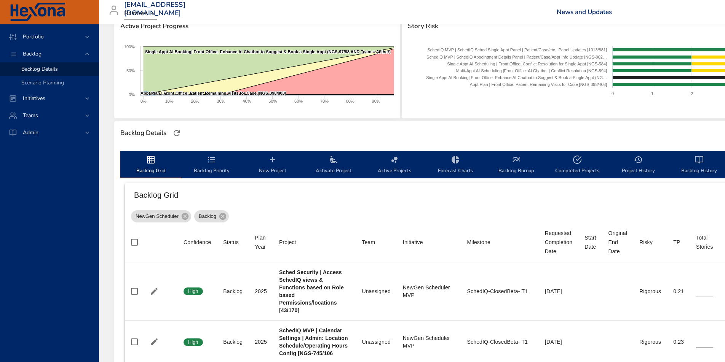
type input "*"
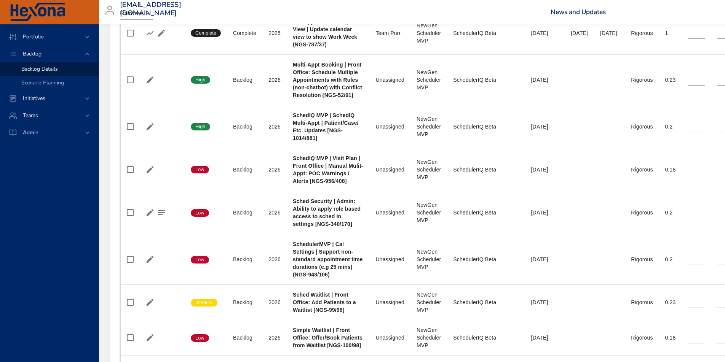
scroll to position [2242, 4]
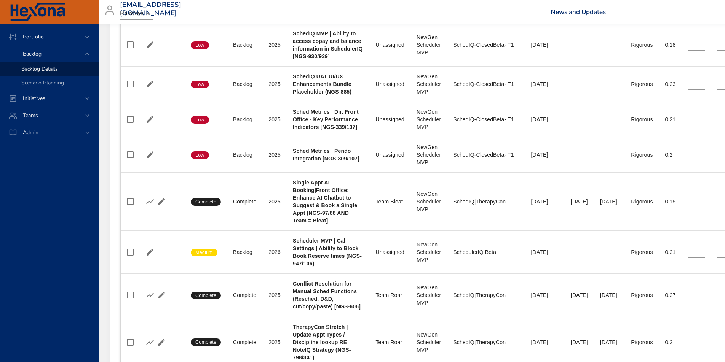
click at [322, 190] on b "Single Appt AI Booking|Front Office: Enhance AI Chatbot to Suggest & Book a Sin…" at bounding box center [325, 202] width 64 height 44
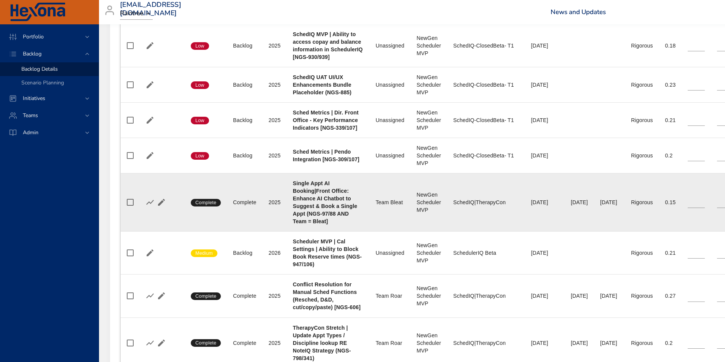
click at [323, 190] on b "Single Appt AI Booking|Front Office: Enhance AI Chatbot to Suggest & Book a Sin…" at bounding box center [325, 202] width 64 height 44
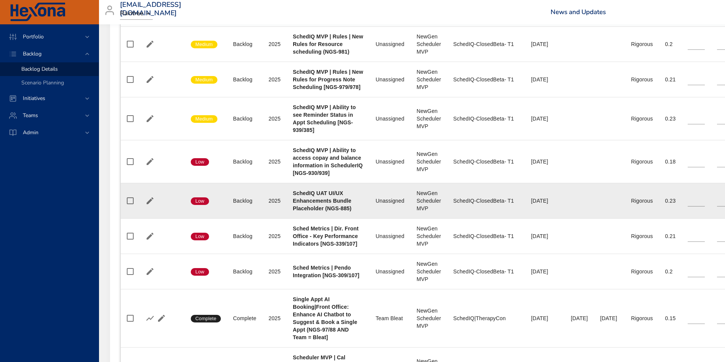
click at [322, 199] on b "SchedIQ UAT UI/UX Enhancements Bundle Placeholder (NGS-885)" at bounding box center [322, 200] width 59 height 21
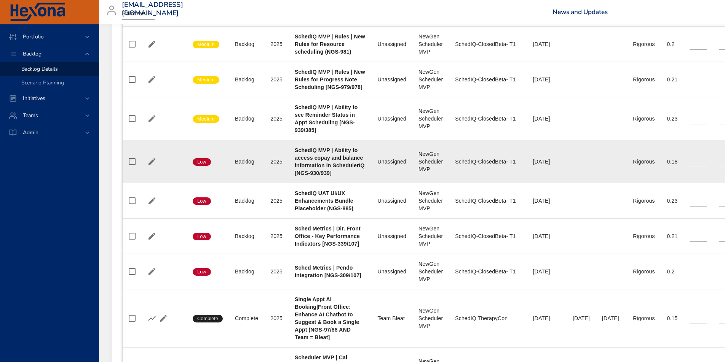
click at [323, 167] on b "SchedIQ MVP | Ability to access copay and balance information in SchedulerIQ [N…" at bounding box center [330, 161] width 70 height 29
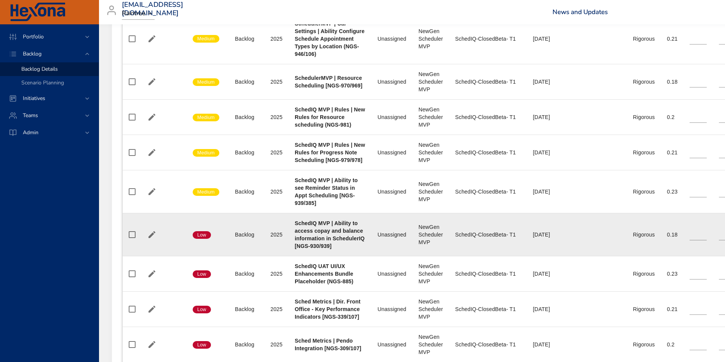
scroll to position [1668, 2]
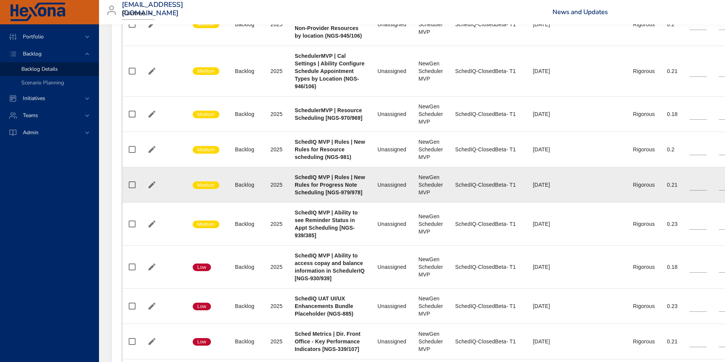
click at [323, 167] on td "Project SchedIQ MVP | Rules | New Rules for Progress Note Scheduling [NGS-979/9…" at bounding box center [330, 184] width 83 height 35
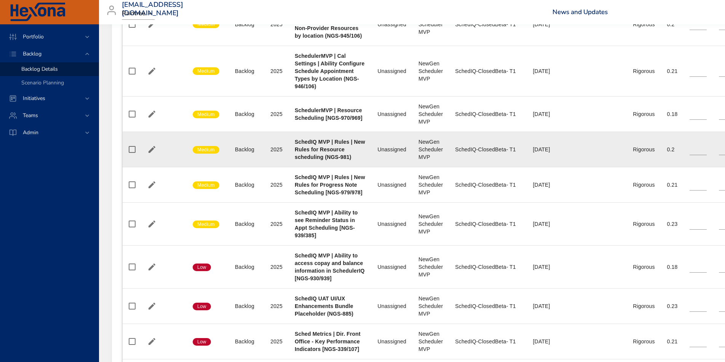
click at [326, 148] on b "SchedIQ MVP | Rules | New Rules for Resource scheduling (NGS-981)" at bounding box center [330, 149] width 70 height 21
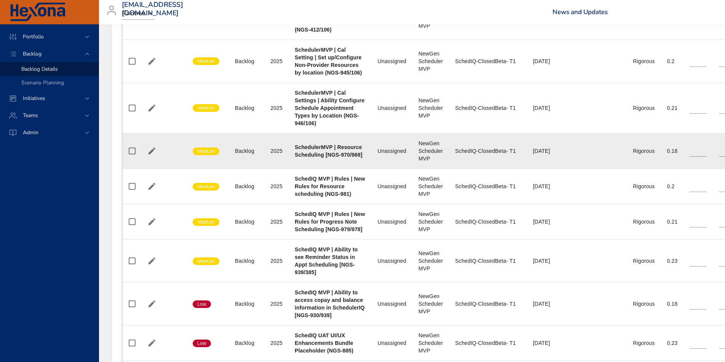
scroll to position [1617, 2]
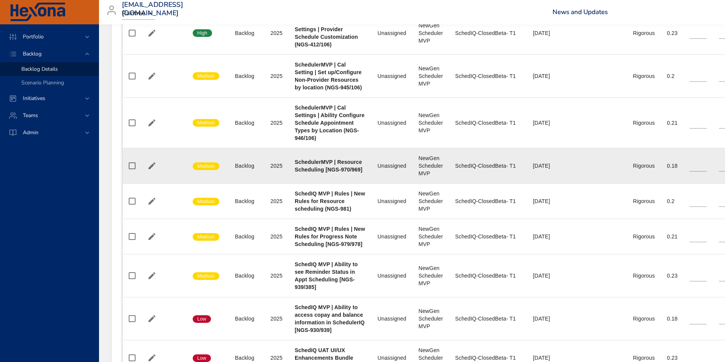
click at [326, 153] on td "Project SchedulerMVP | Resource Scheduling [NGS-970/969]" at bounding box center [330, 165] width 83 height 35
drag, startPoint x: 326, startPoint y: 166, endPoint x: 327, endPoint y: 158, distance: 7.3
click at [326, 166] on div "SchedulerMVP | Resource Scheduling [NGS-970/969]" at bounding box center [330, 165] width 70 height 15
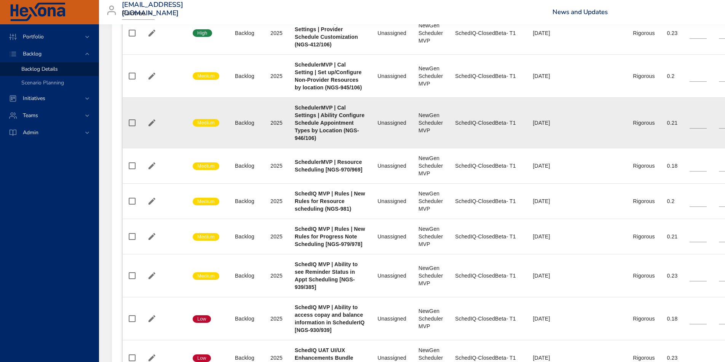
click at [325, 128] on b "SchedulerMVP | Cal Settings | Ability Configure Schedule Appointment Types by L…" at bounding box center [330, 123] width 70 height 37
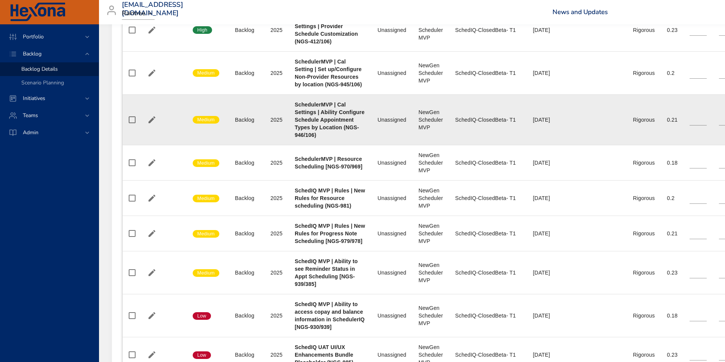
scroll to position [1627, 2]
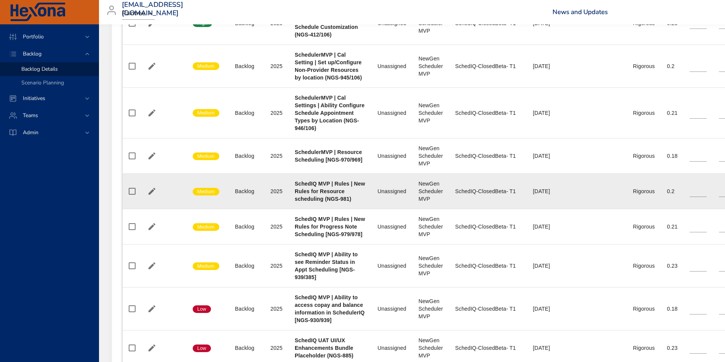
click at [311, 182] on b "SchedIQ MVP | Rules | New Rules for Resource scheduling (NGS-981)" at bounding box center [330, 191] width 70 height 21
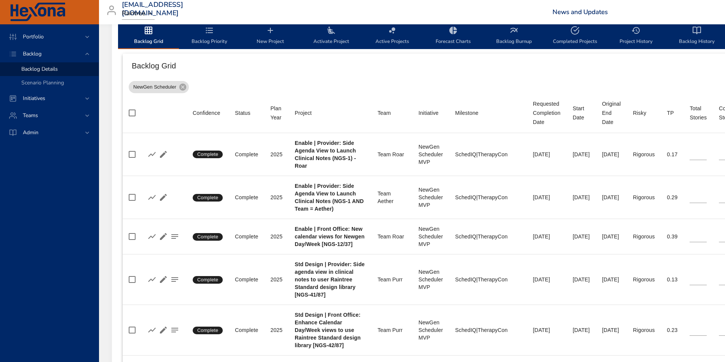
scroll to position [236, 2]
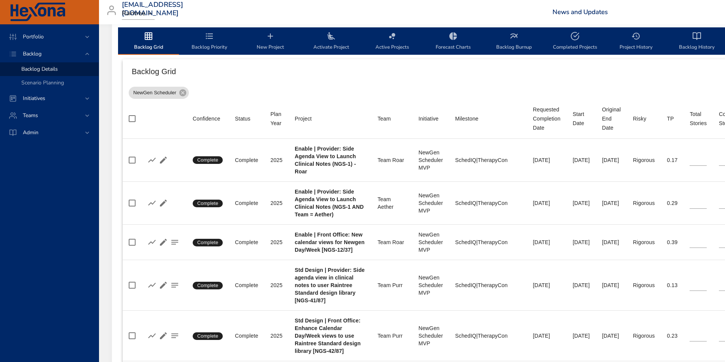
click at [398, 174] on td "Team Team Roar" at bounding box center [391, 160] width 41 height 43
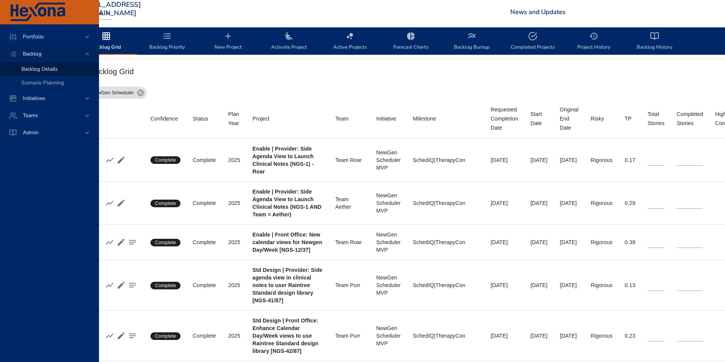
scroll to position [236, 41]
